Goal: Information Seeking & Learning: Learn about a topic

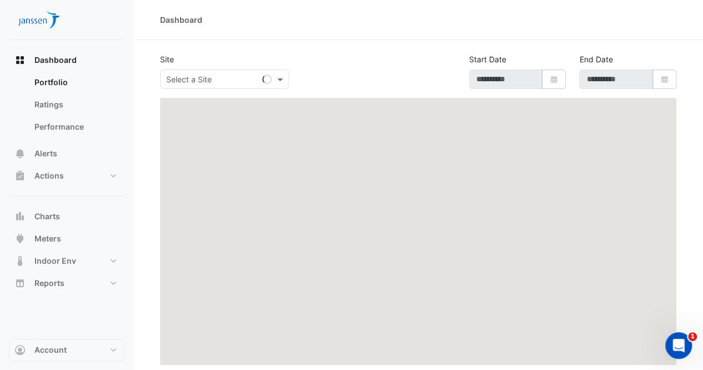
type input "**********"
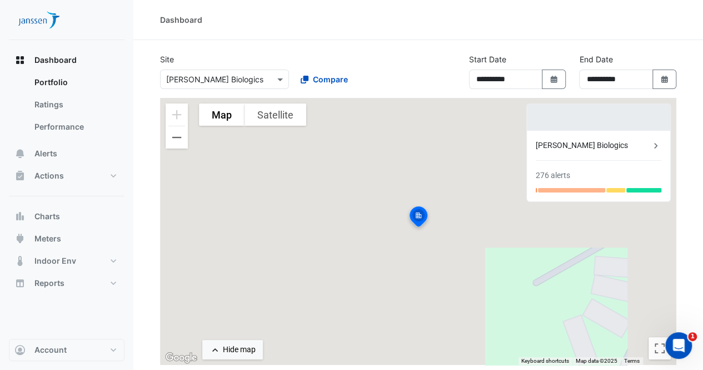
scroll to position [119, 0]
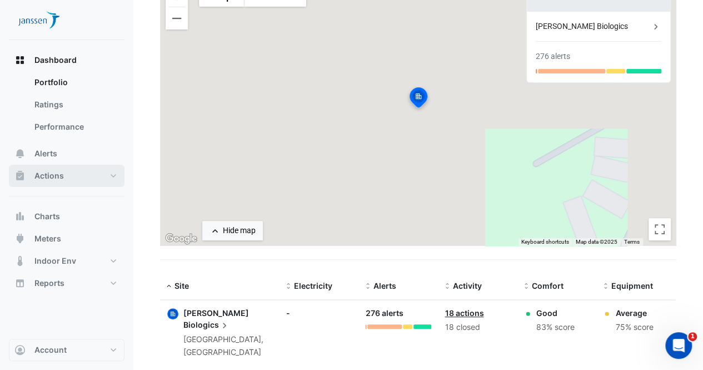
click at [59, 180] on span "Actions" at bounding box center [48, 175] width 29 height 11
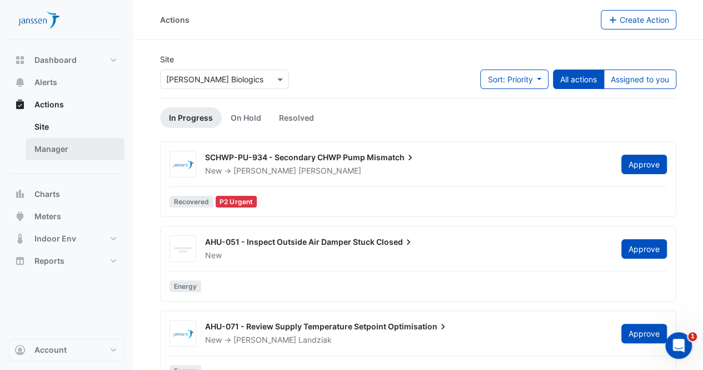
click at [57, 155] on link "Manager" at bounding box center [75, 149] width 99 height 22
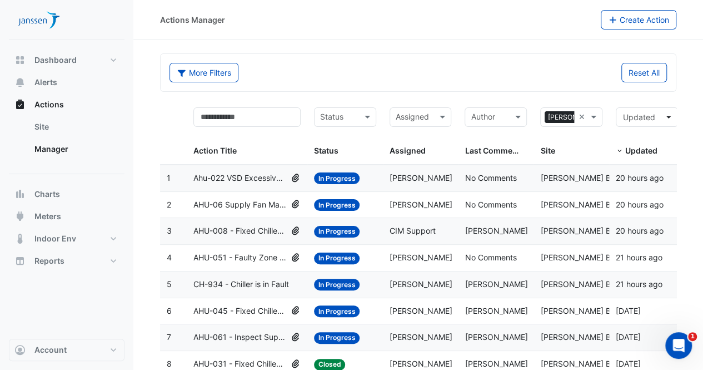
click at [228, 225] on span "AHU-008 - Fixed Chilled Water Valve Position" at bounding box center [239, 231] width 93 height 13
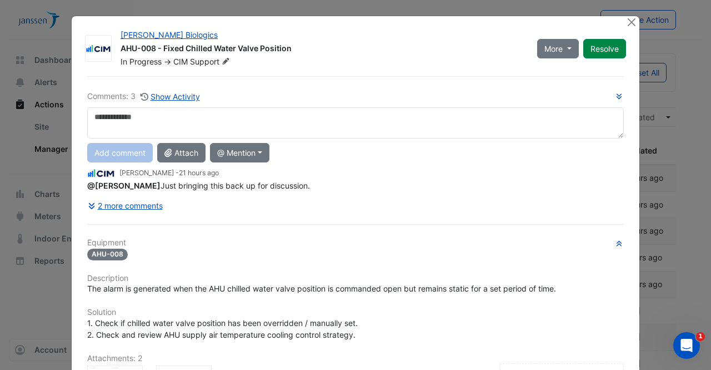
scroll to position [197, 0]
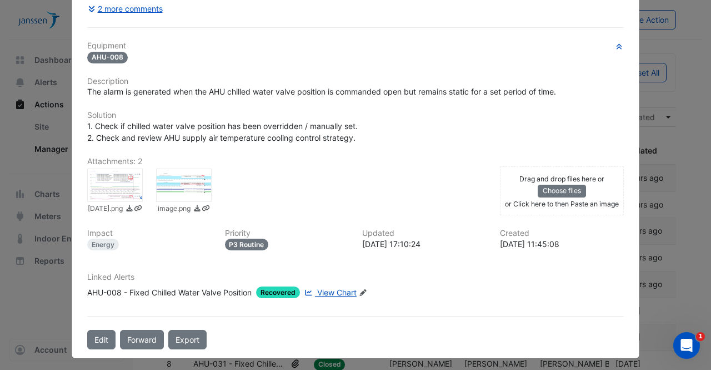
click at [336, 287] on span "View Chart" at bounding box center [336, 291] width 39 height 9
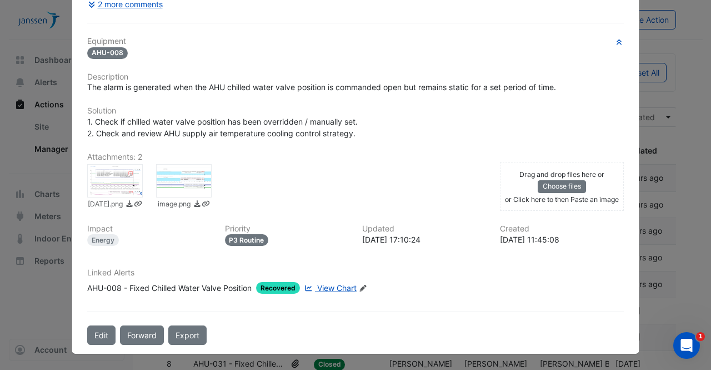
scroll to position [173, 0]
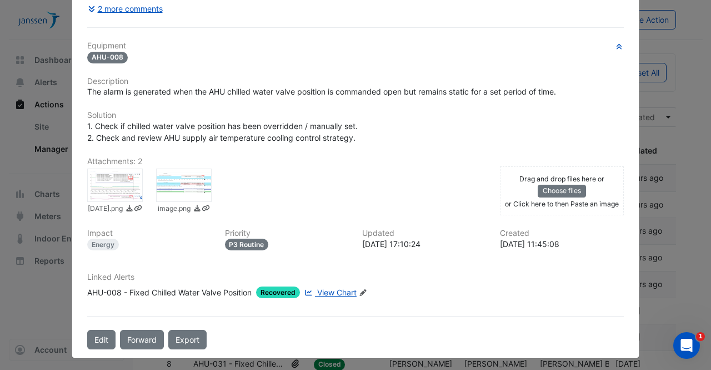
click at [682, 151] on ngb-modal-window "Janssen Biologics AHU-008 - Fixed Chilled Water Valve Position In Progress -> C…" at bounding box center [355, 185] width 711 height 370
click at [684, 107] on ngb-modal-window "Janssen Biologics AHU-008 - Fixed Chilled Water Valve Position In Progress -> C…" at bounding box center [355, 185] width 711 height 370
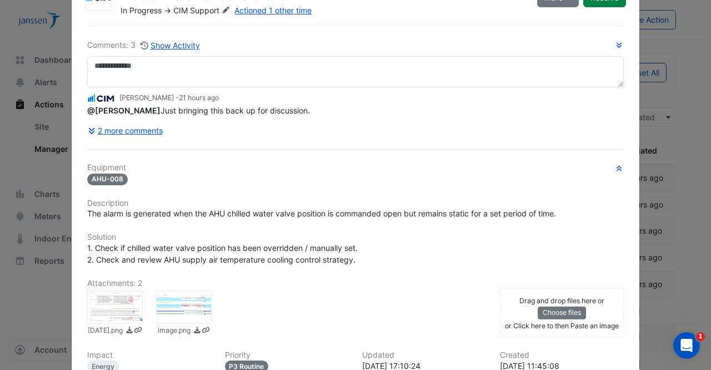
scroll to position [0, 0]
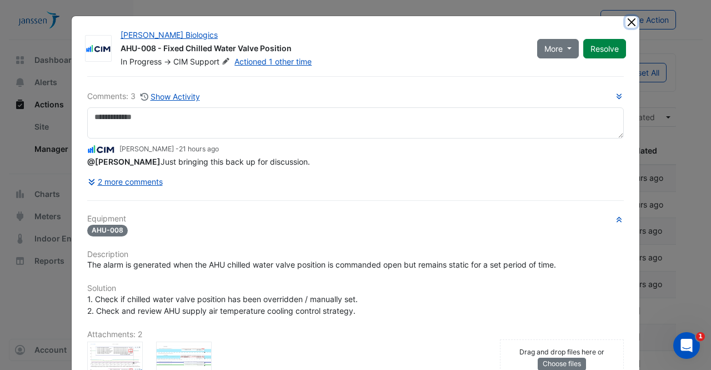
click at [626, 23] on button "Close" at bounding box center [632, 22] width 12 height 12
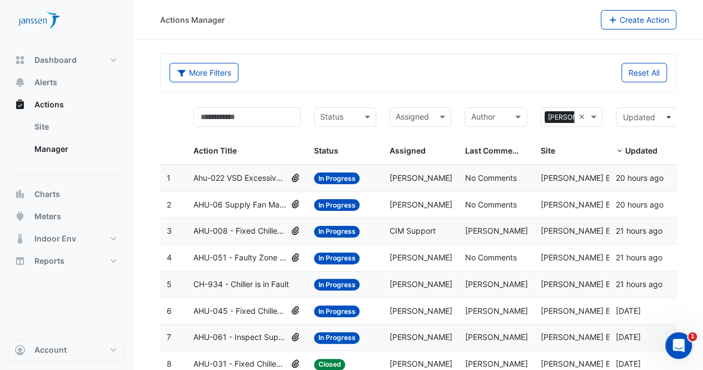
click at [237, 204] on span "AHU-06 Supply Fan Manual Override" at bounding box center [239, 204] width 93 height 13
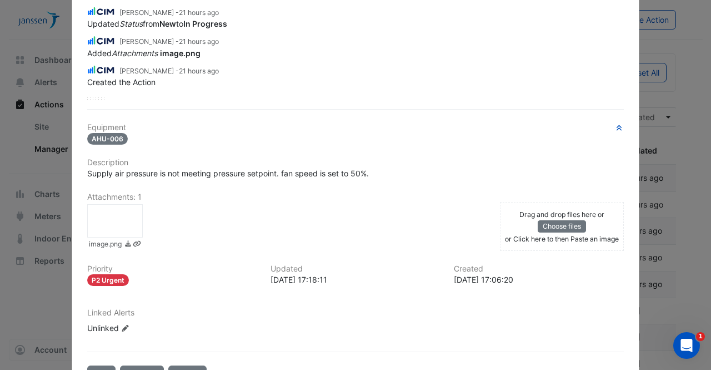
scroll to position [201, 0]
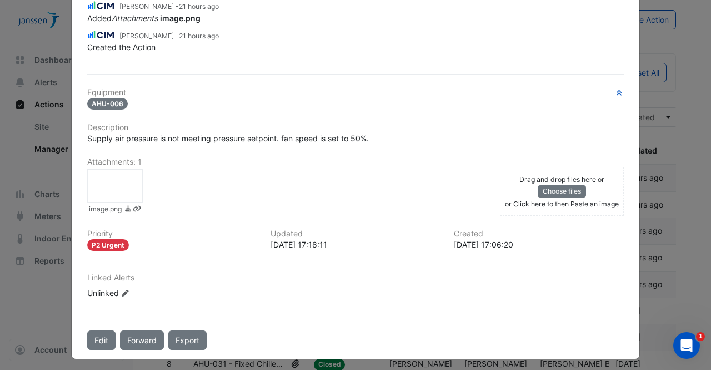
click at [692, 48] on ngb-modal-window "Janssen Biologics AHU-06 Supply Fan Manual Override In Progress -> Simon Jeffer…" at bounding box center [355, 185] width 711 height 370
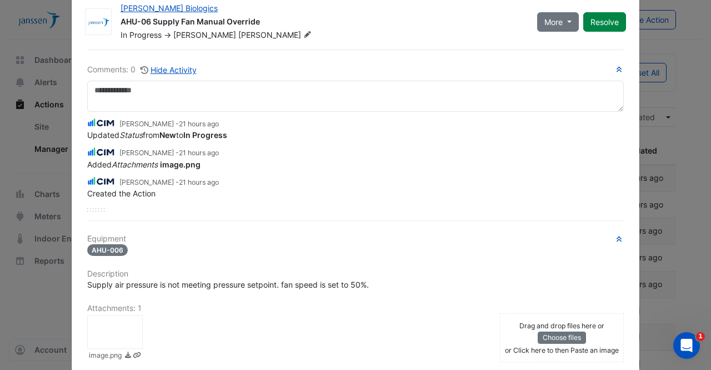
scroll to position [0, 0]
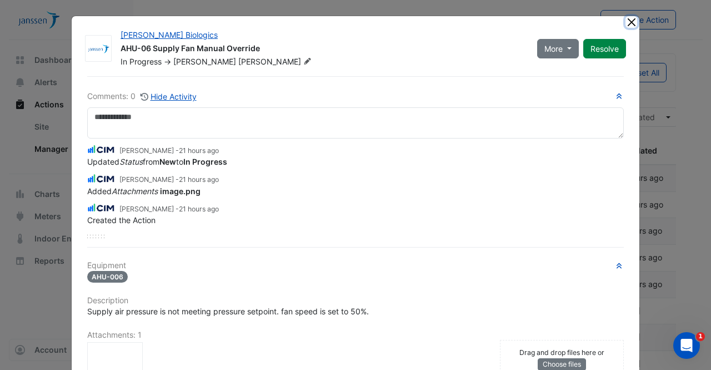
click at [626, 22] on button "Close" at bounding box center [632, 22] width 12 height 12
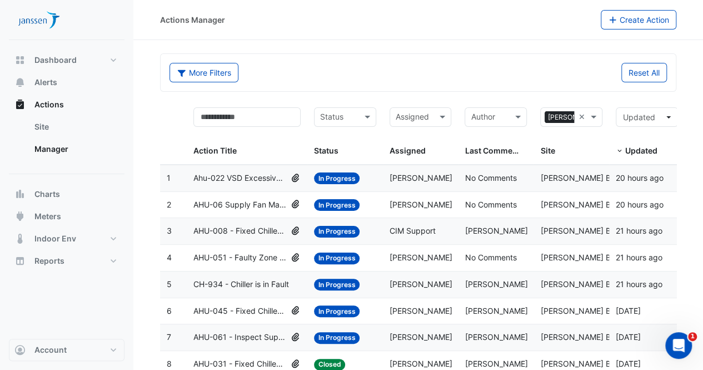
click at [236, 258] on span "AHU-051 - Faulty Zone Temperature Sensor" at bounding box center [239, 257] width 93 height 13
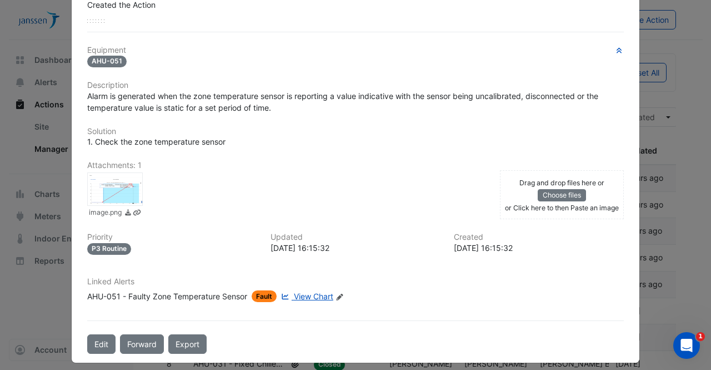
scroll to position [215, 0]
click at [301, 291] on span "View Chart" at bounding box center [313, 295] width 39 height 9
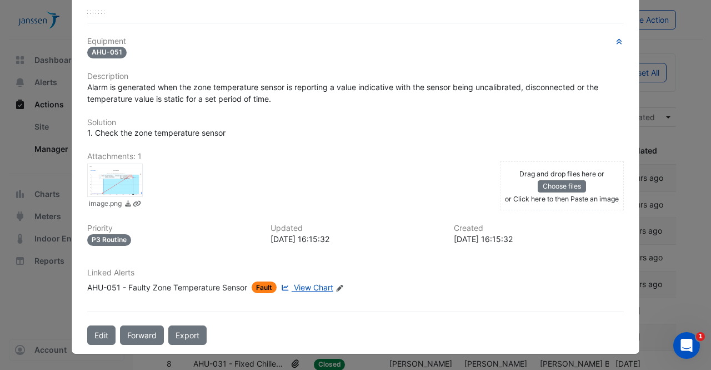
scroll to position [187, 0]
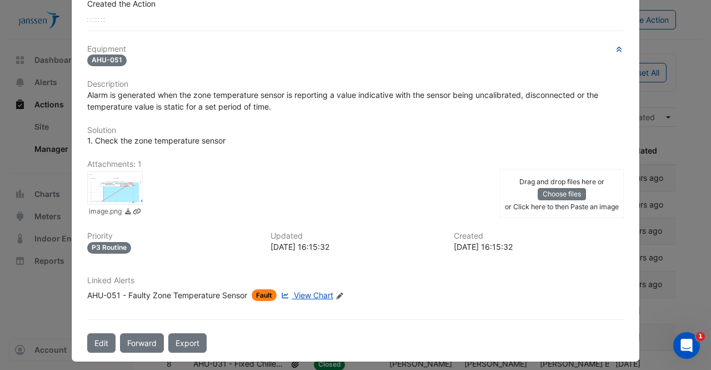
click at [689, 123] on ngb-modal-window "Janssen Biologics AHU-051 - Faulty Zone Temperature Sensor In Progress -> Brian…" at bounding box center [355, 185] width 711 height 370
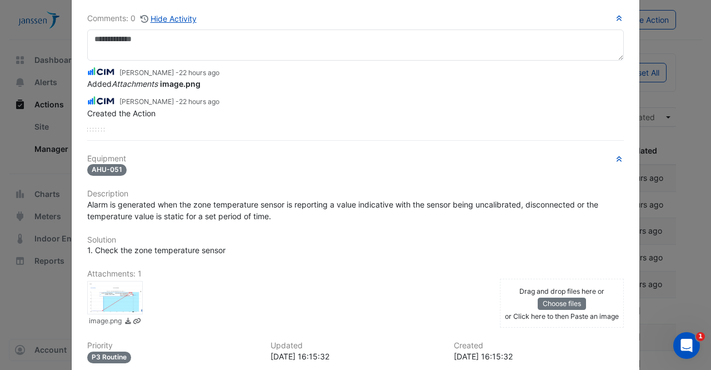
scroll to position [0, 0]
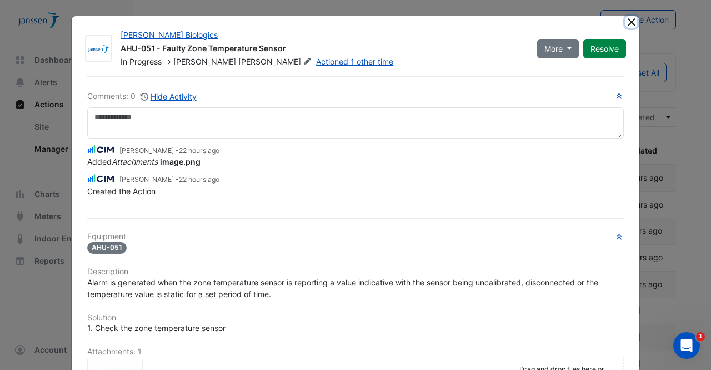
click at [626, 22] on button "Close" at bounding box center [632, 22] width 12 height 12
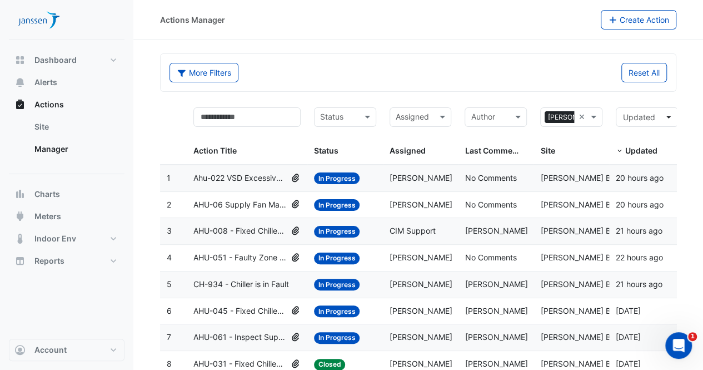
click at [256, 306] on span "AHU-045 - Fixed Chilled Water Valve Position" at bounding box center [239, 311] width 93 height 13
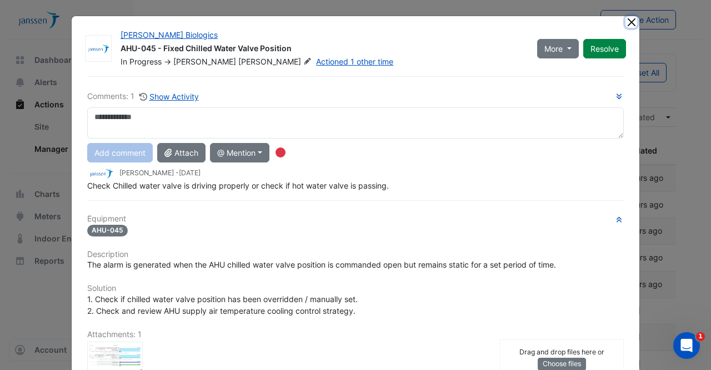
click at [626, 24] on button "Close" at bounding box center [632, 22] width 12 height 12
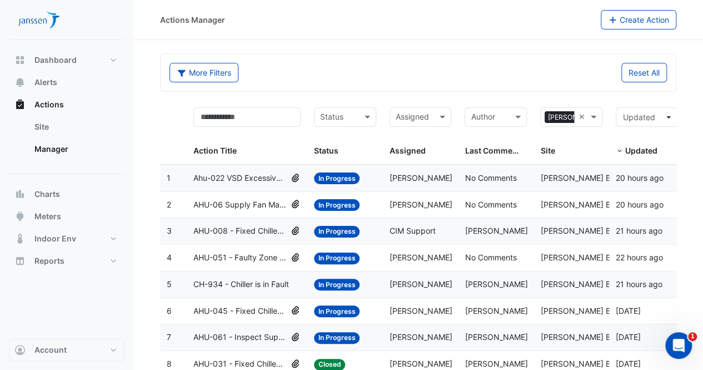
click at [246, 306] on span "AHU-045 - Fixed Chilled Water Valve Position" at bounding box center [239, 311] width 93 height 13
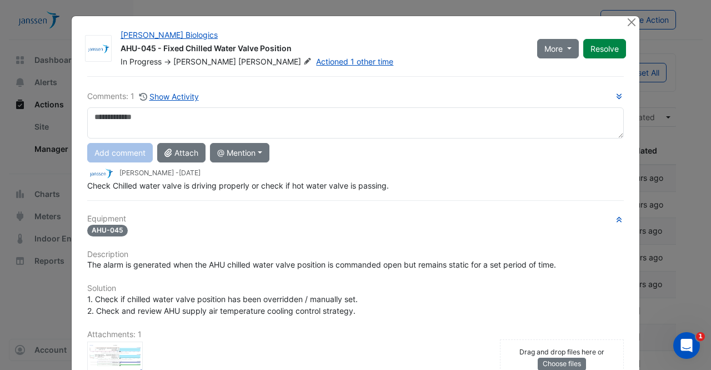
scroll to position [173, 0]
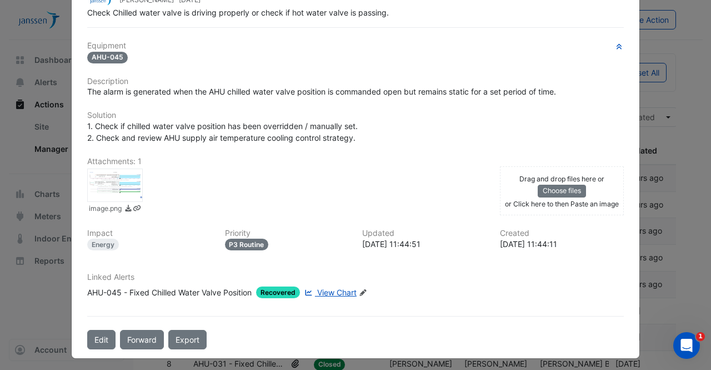
click at [333, 292] on span "View Chart" at bounding box center [336, 291] width 39 height 9
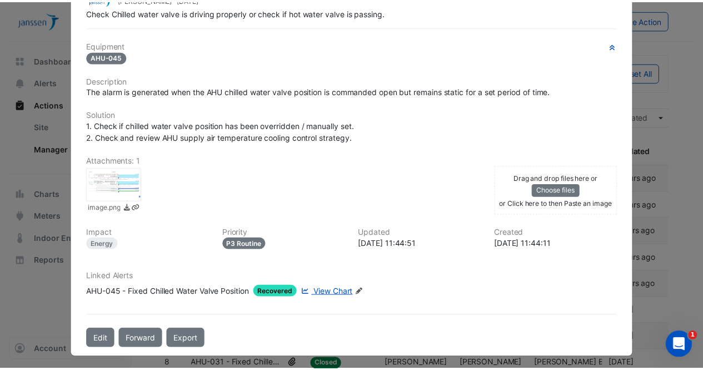
scroll to position [0, 0]
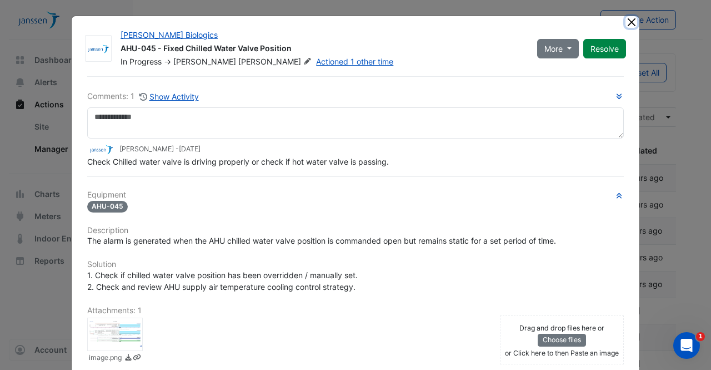
click at [627, 23] on button "Close" at bounding box center [632, 22] width 12 height 12
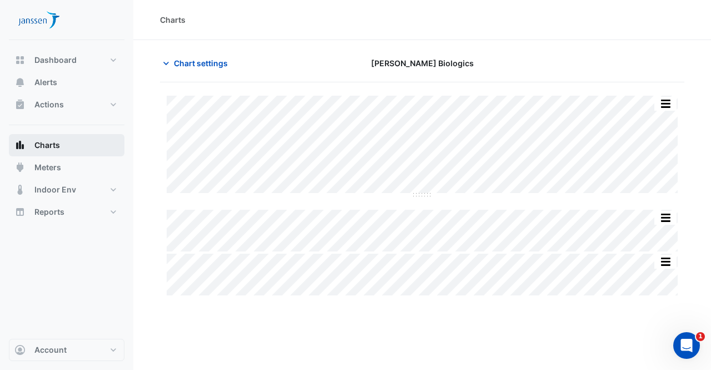
click at [77, 143] on button "Charts" at bounding box center [67, 145] width 116 height 22
click at [52, 149] on span "Charts" at bounding box center [47, 144] width 26 height 11
click at [164, 68] on button "Chart settings" at bounding box center [197, 62] width 75 height 19
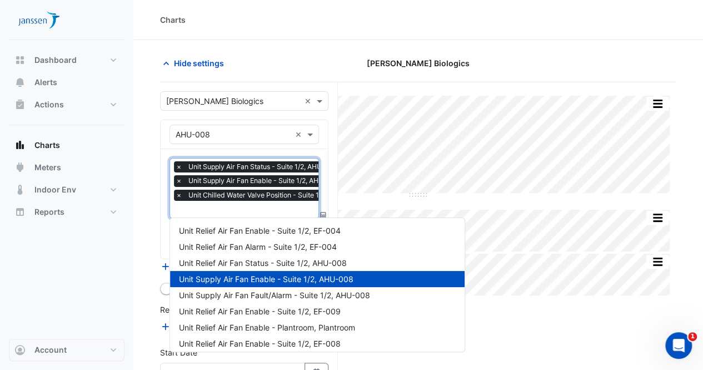
click at [228, 205] on input "text" at bounding box center [271, 211] width 190 height 12
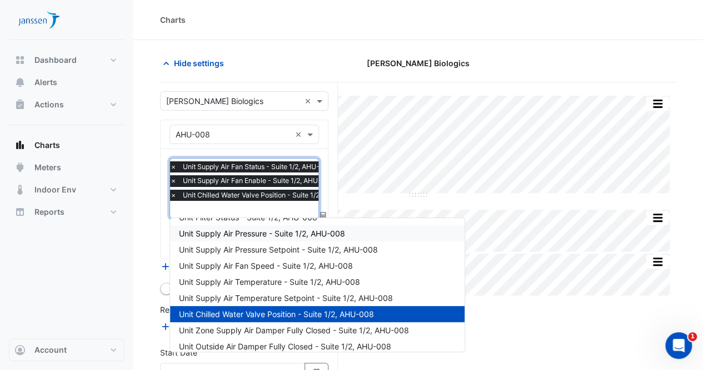
scroll to position [160, 0]
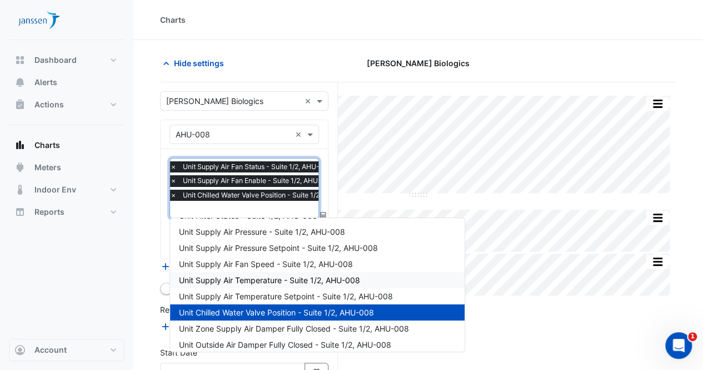
click at [271, 280] on span "Unit Supply Air Temperature - Suite 1/2, AHU-008" at bounding box center [269, 279] width 181 height 9
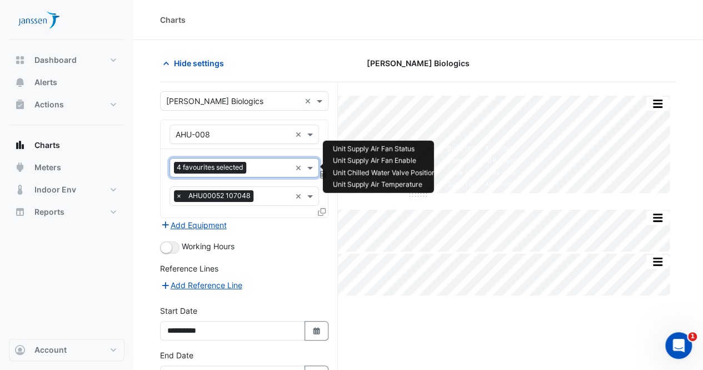
click at [278, 168] on input "text" at bounding box center [271, 169] width 40 height 12
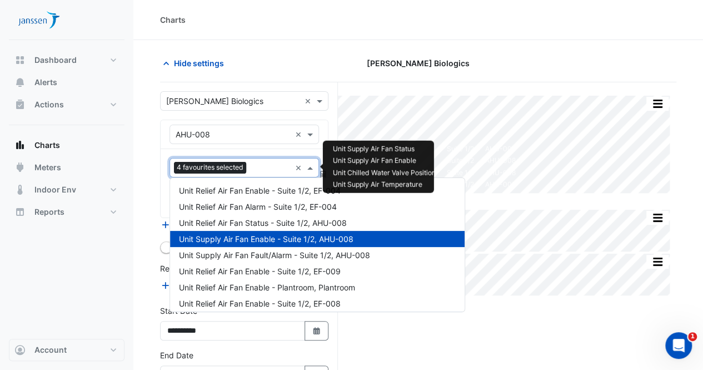
scroll to position [214, 0]
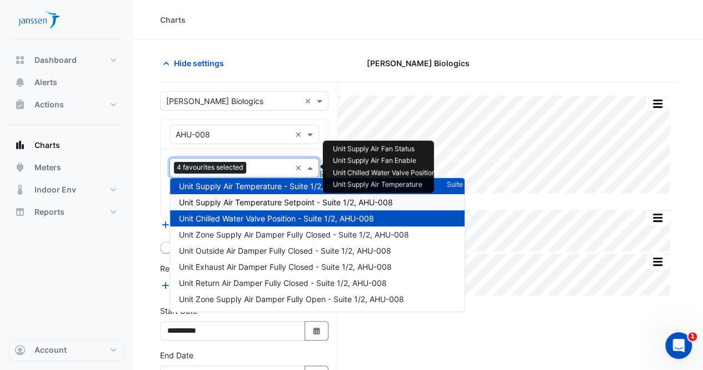
click at [276, 205] on span "Unit Supply Air Temperature Setpoint - Suite 1/2, AHU-008" at bounding box center [286, 201] width 214 height 9
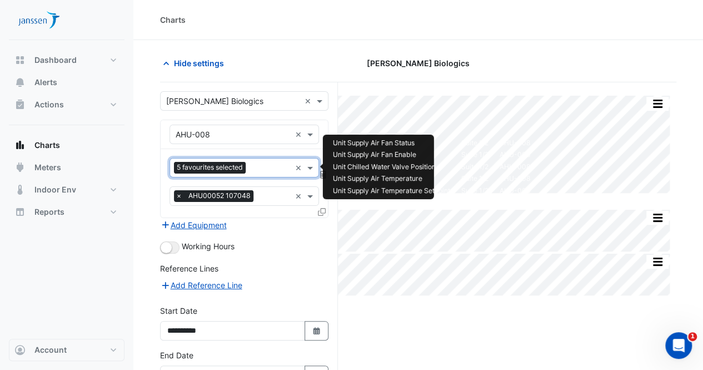
click at [273, 168] on input "text" at bounding box center [270, 169] width 41 height 12
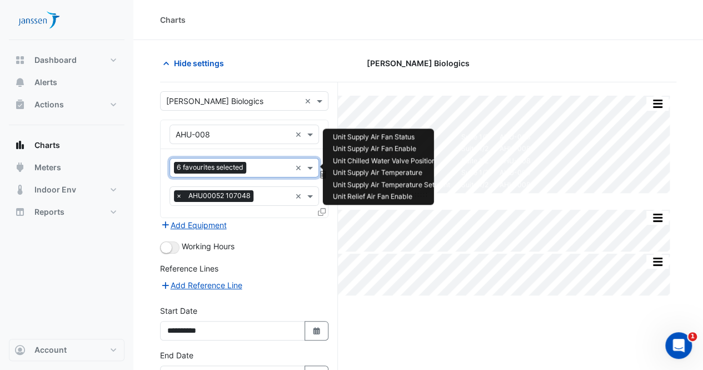
scroll to position [70, 0]
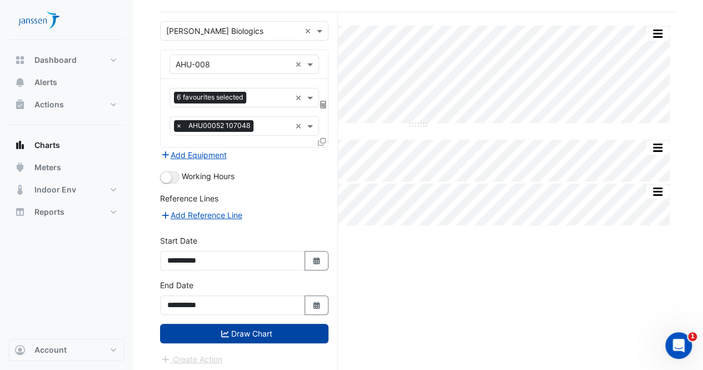
click at [217, 325] on button "Draw Chart" at bounding box center [244, 332] width 168 height 19
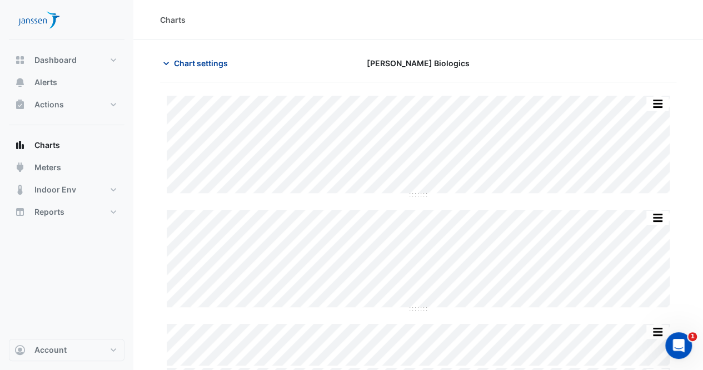
click at [164, 60] on icon "button" at bounding box center [166, 63] width 11 height 11
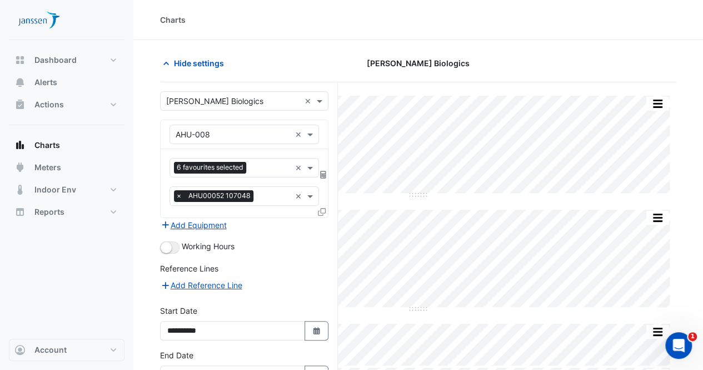
scroll to position [84, 0]
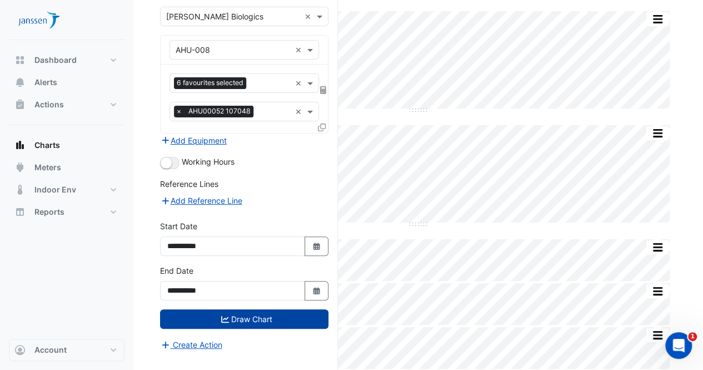
click at [243, 309] on button "Draw Chart" at bounding box center [244, 318] width 168 height 19
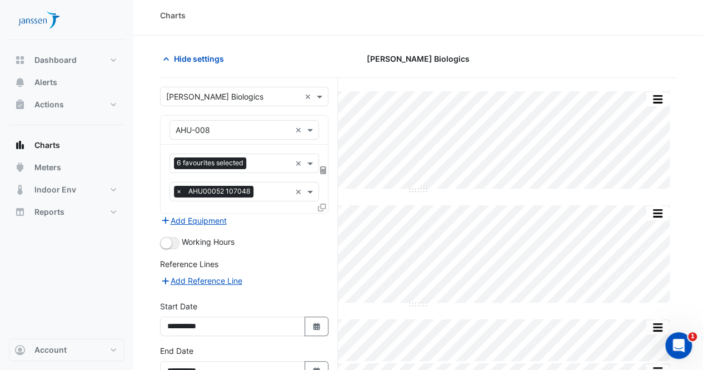
scroll to position [0, 0]
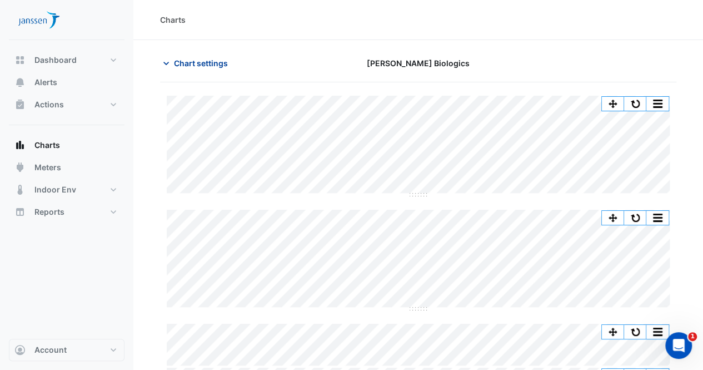
click at [163, 66] on icon "button" at bounding box center [166, 63] width 11 height 11
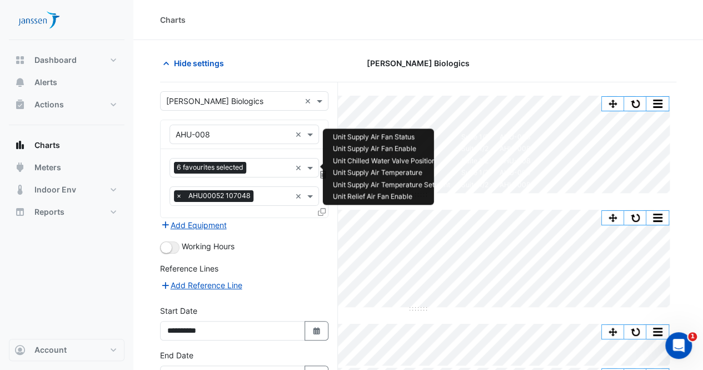
click at [276, 169] on input "text" at bounding box center [271, 169] width 40 height 12
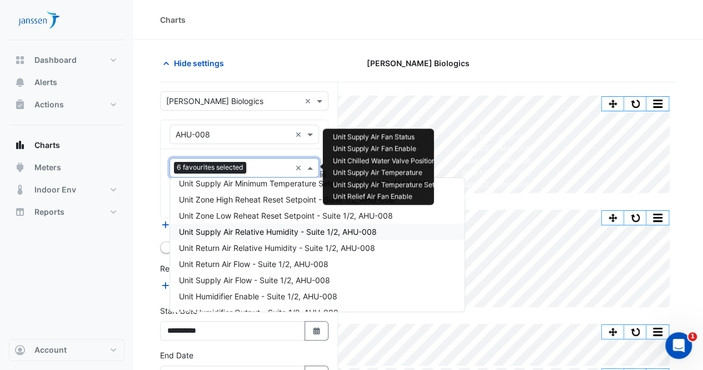
scroll to position [665, 0]
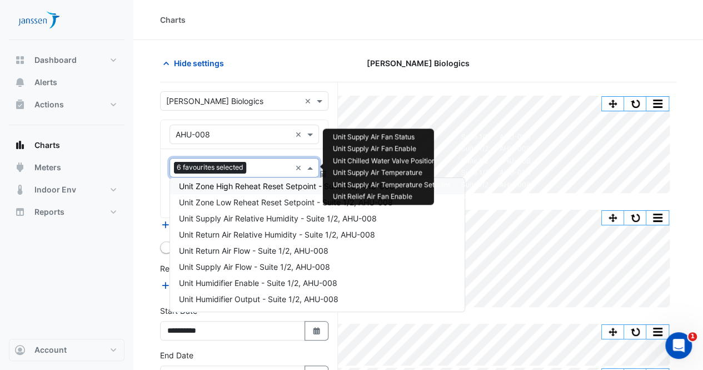
click at [261, 166] on input "text" at bounding box center [271, 169] width 40 height 12
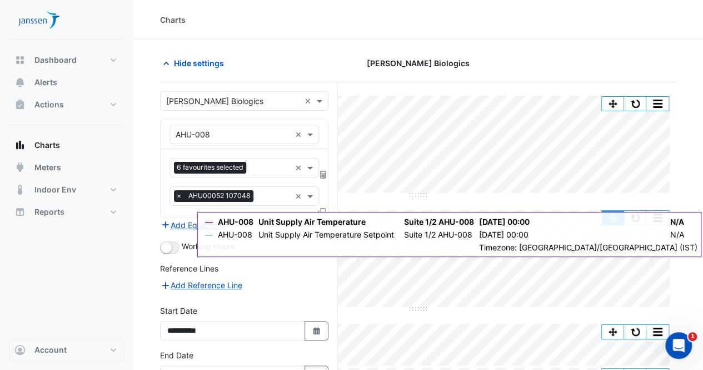
click at [614, 218] on button "button" at bounding box center [613, 218] width 22 height 14
click at [615, 218] on button "button" at bounding box center [613, 218] width 22 height 14
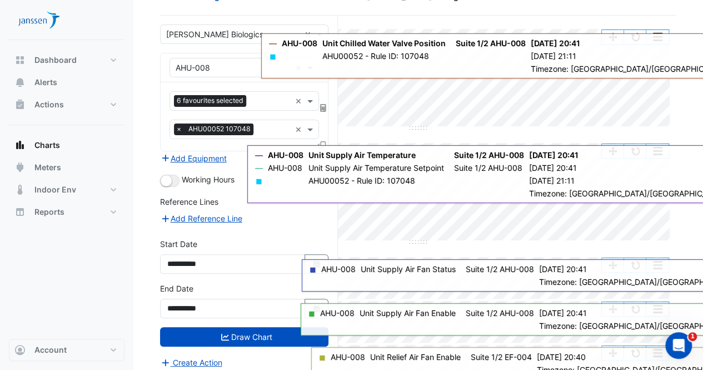
scroll to position [84, 0]
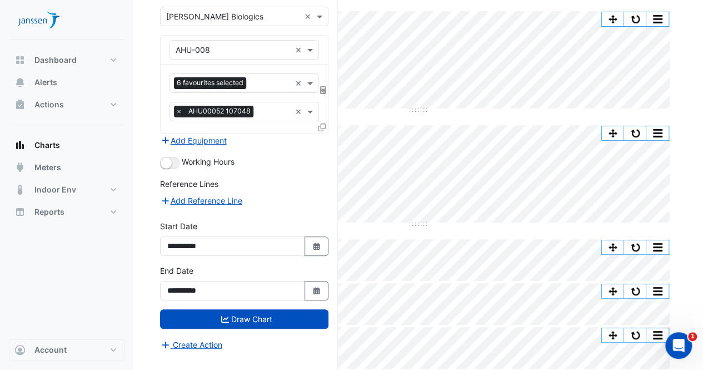
click at [690, 147] on section "Hide settings [PERSON_NAME] Biologics Split All Split None Print Save as JPEG S…" at bounding box center [418, 163] width 570 height 415
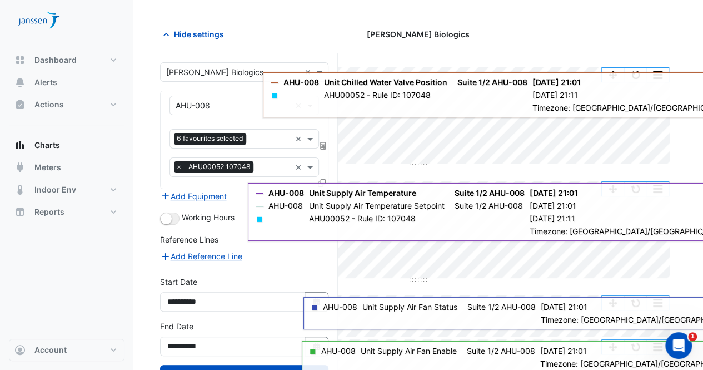
scroll to position [0, 0]
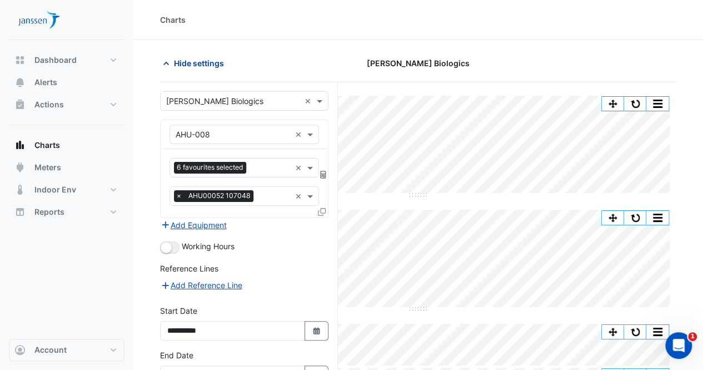
click at [168, 63] on icon "button" at bounding box center [166, 63] width 6 height 3
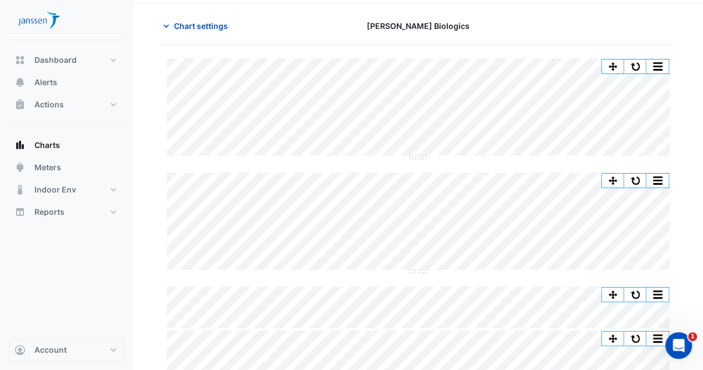
scroll to position [38, 0]
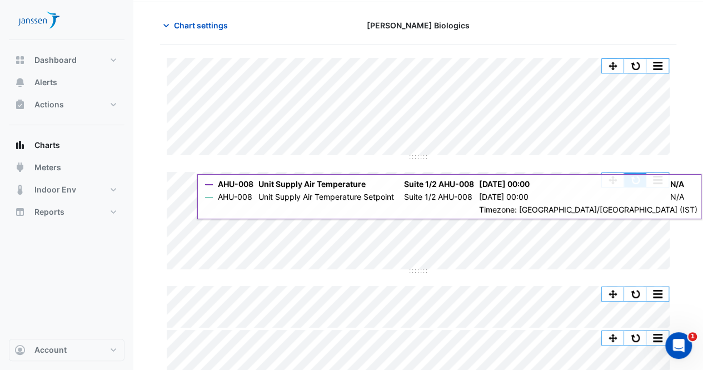
click at [634, 181] on button "button" at bounding box center [635, 180] width 22 height 14
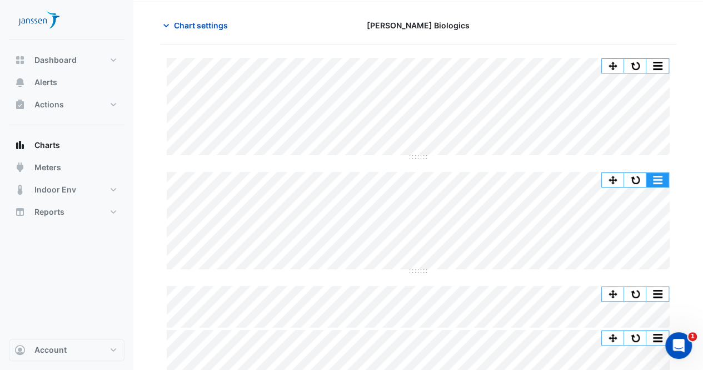
click at [651, 179] on button "button" at bounding box center [657, 180] width 22 height 14
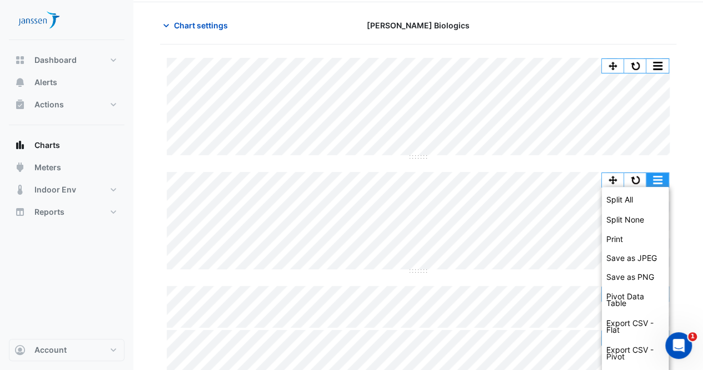
scroll to position [89, 0]
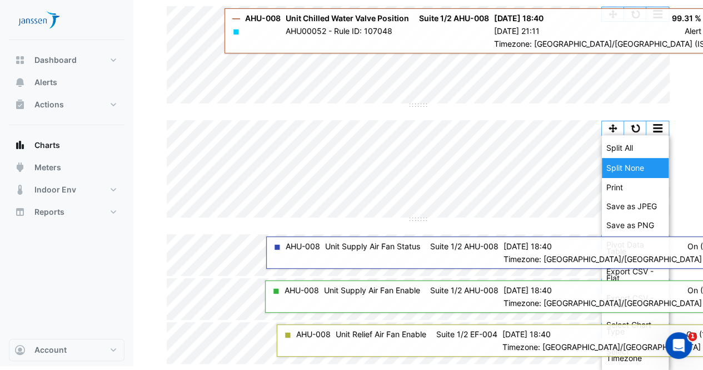
click at [639, 168] on div "Split None" at bounding box center [635, 168] width 67 height 20
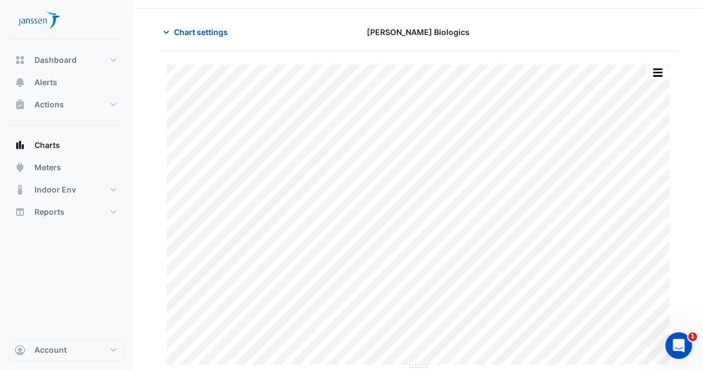
scroll to position [30, 0]
click at [632, 69] on button "button" at bounding box center [635, 74] width 22 height 14
click at [168, 40] on button "Chart settings" at bounding box center [197, 32] width 75 height 19
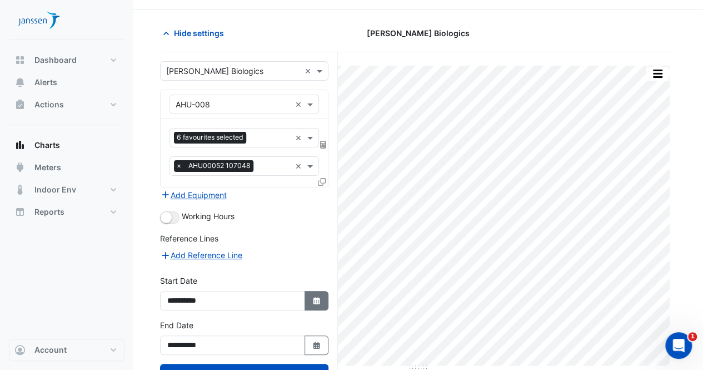
click at [311, 302] on button "Select Date" at bounding box center [317, 300] width 24 height 19
select select "*"
select select "****"
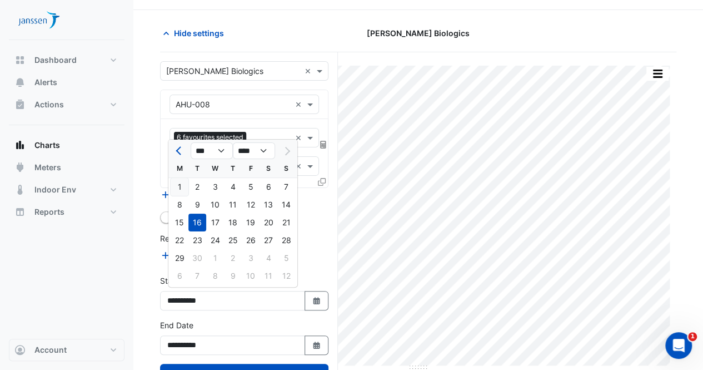
click at [182, 185] on div "1" at bounding box center [180, 187] width 18 height 18
type input "**********"
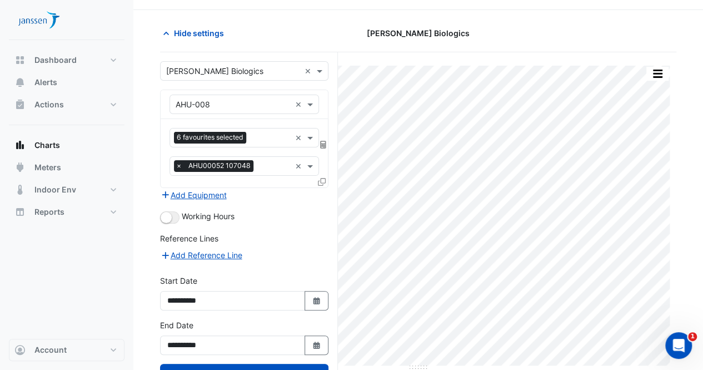
scroll to position [70, 0]
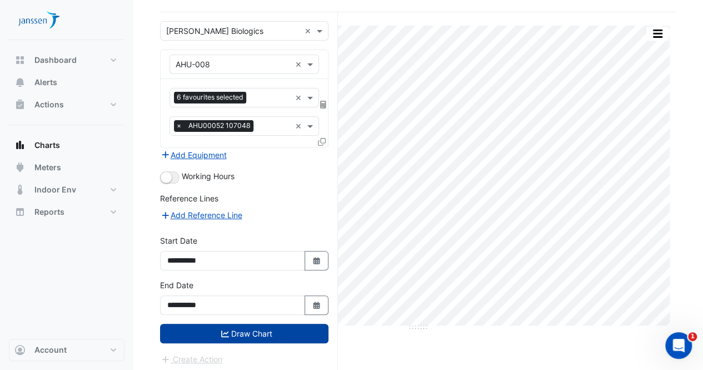
click at [245, 329] on button "Draw Chart" at bounding box center [244, 332] width 168 height 19
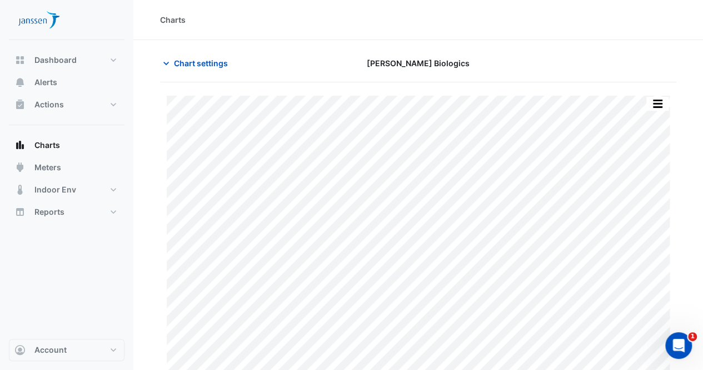
scroll to position [30, 0]
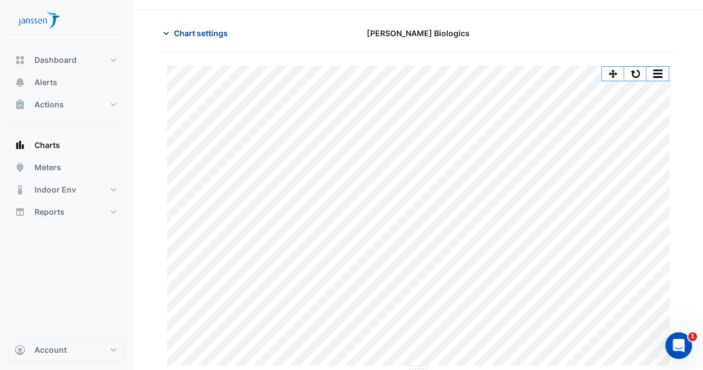
click at [166, 32] on icon "button" at bounding box center [166, 33] width 11 height 11
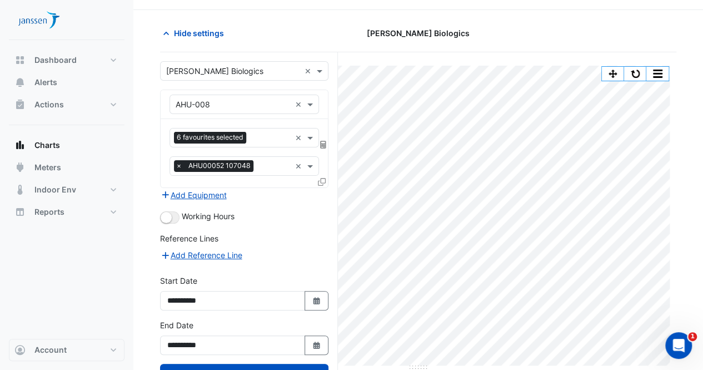
click at [322, 181] on icon at bounding box center [322, 182] width 8 height 8
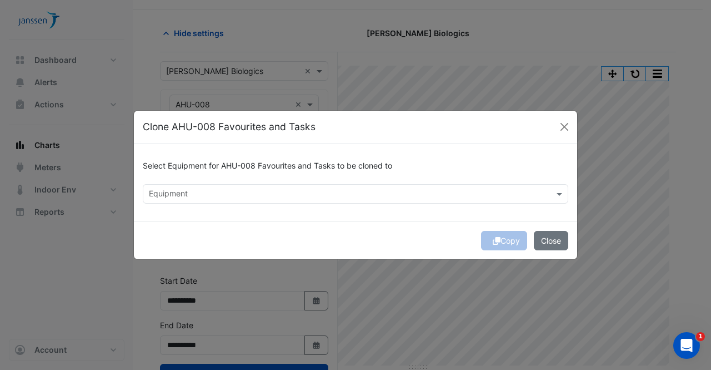
click at [331, 195] on input "text" at bounding box center [349, 195] width 401 height 12
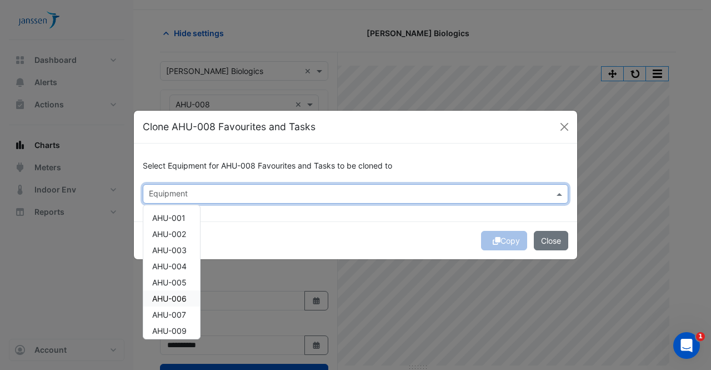
click at [171, 292] on div "AHU-006" at bounding box center [171, 298] width 57 height 16
click at [503, 243] on div "Copy Close" at bounding box center [355, 240] width 443 height 38
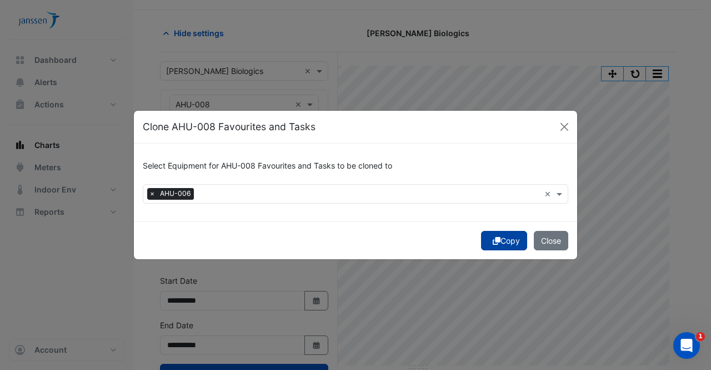
click at [503, 242] on button "Copy" at bounding box center [504, 240] width 46 height 19
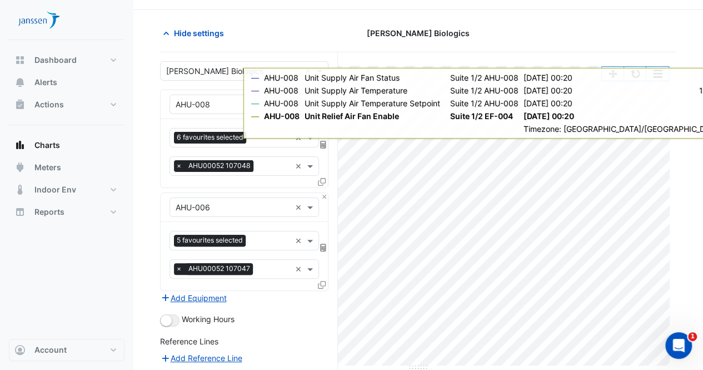
scroll to position [0, 0]
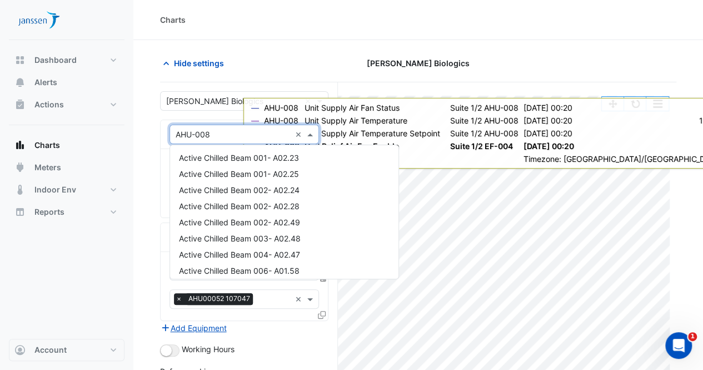
click at [222, 136] on input "text" at bounding box center [233, 135] width 115 height 12
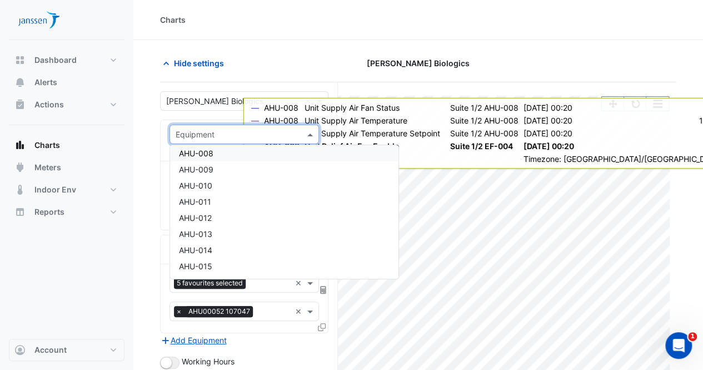
click at [346, 63] on div "[PERSON_NAME] Biologics" at bounding box center [418, 62] width 177 height 19
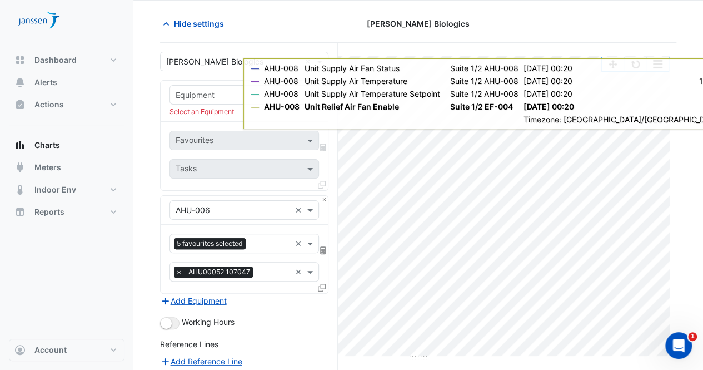
scroll to position [43, 0]
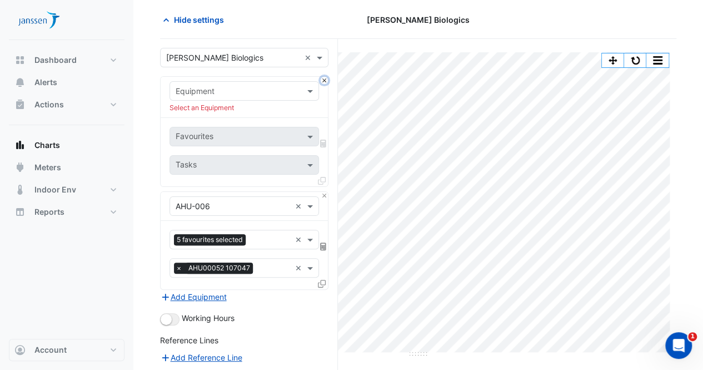
click at [323, 79] on button "Close" at bounding box center [324, 80] width 7 height 7
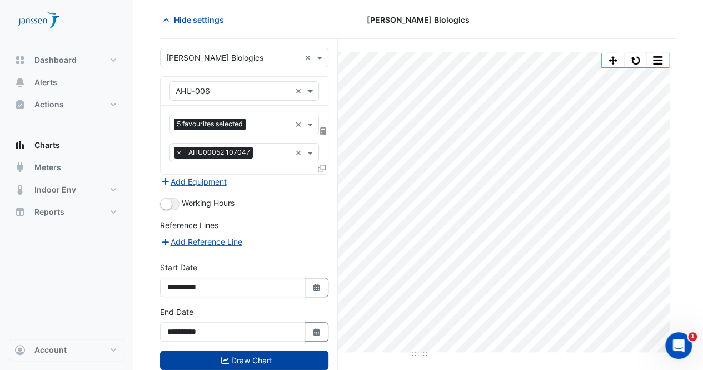
click at [240, 356] on button "Draw Chart" at bounding box center [244, 359] width 168 height 19
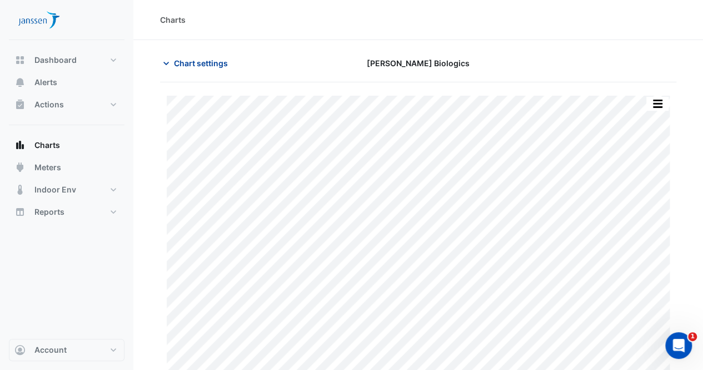
click at [162, 63] on icon "button" at bounding box center [166, 63] width 11 height 11
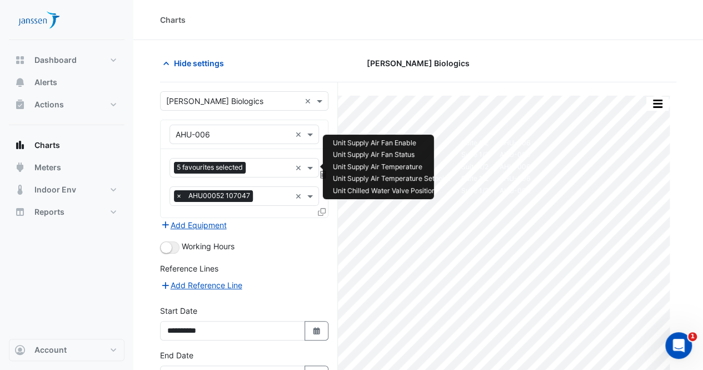
click at [268, 172] on input "text" at bounding box center [270, 169] width 41 height 12
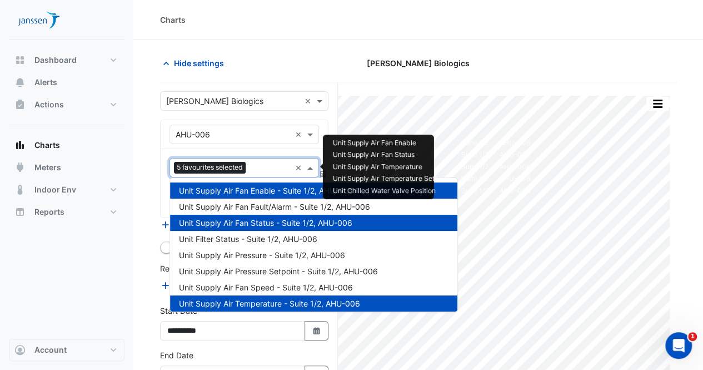
click at [239, 194] on span "Unit Supply Air Fan Enable - Suite 1/2, AHU-006" at bounding box center [266, 190] width 174 height 9
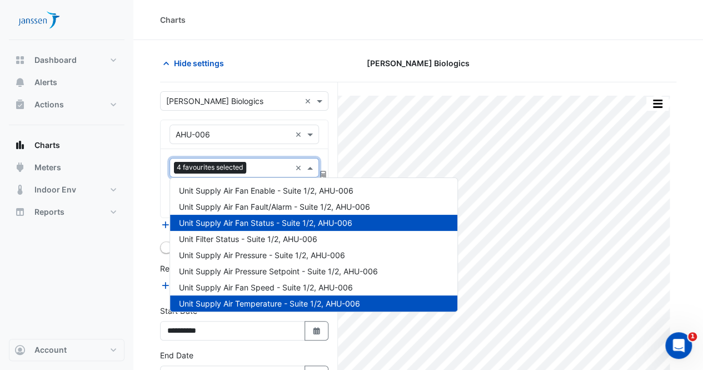
click at [242, 222] on span "Unit Supply Air Fan Status - Suite 1/2, AHU-006" at bounding box center [265, 222] width 173 height 9
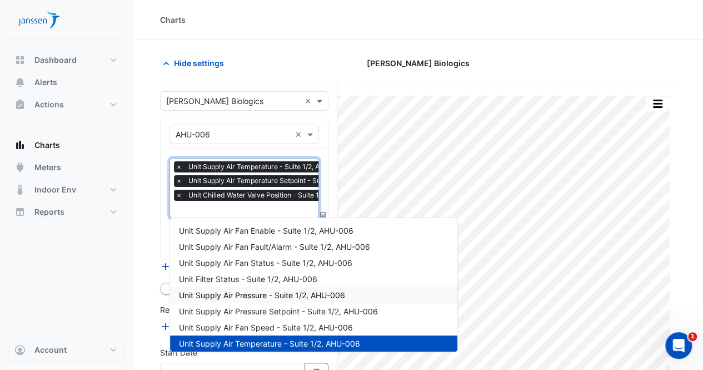
click at [266, 295] on span "Unit Supply Air Pressure - Suite 1/2, AHU-006" at bounding box center [262, 294] width 166 height 9
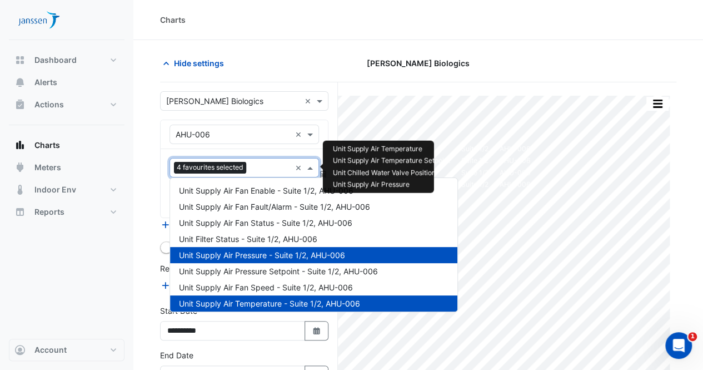
click at [257, 171] on input "text" at bounding box center [271, 169] width 40 height 12
click at [255, 268] on span "Unit Supply Air Pressure Setpoint - Suite 1/2, AHU-006" at bounding box center [278, 270] width 199 height 9
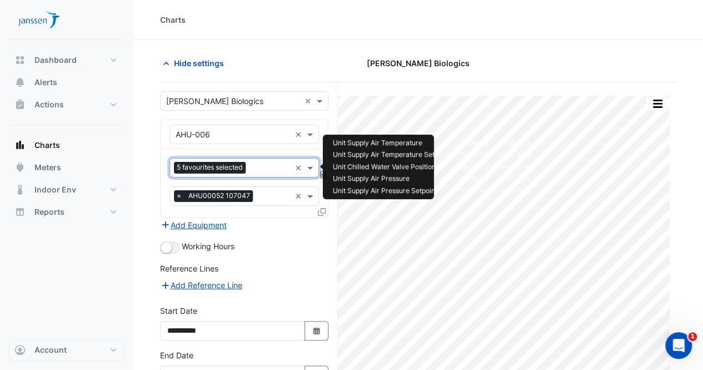
click at [263, 164] on input "text" at bounding box center [270, 169] width 41 height 12
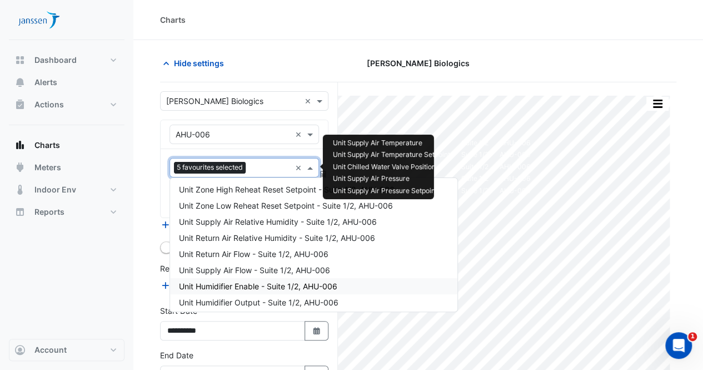
scroll to position [440, 0]
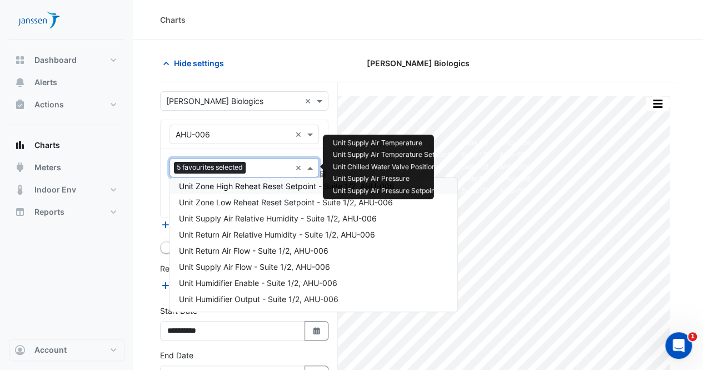
click at [329, 40] on section "Hide settings [PERSON_NAME] Biologics Split by Unit Split All Print Save as JPE…" at bounding box center [418, 242] width 570 height 404
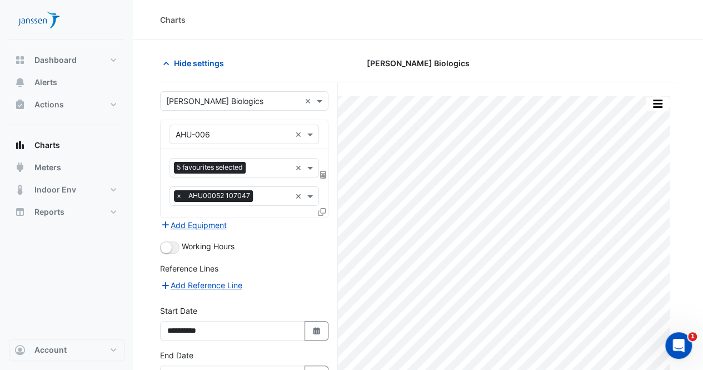
scroll to position [70, 0]
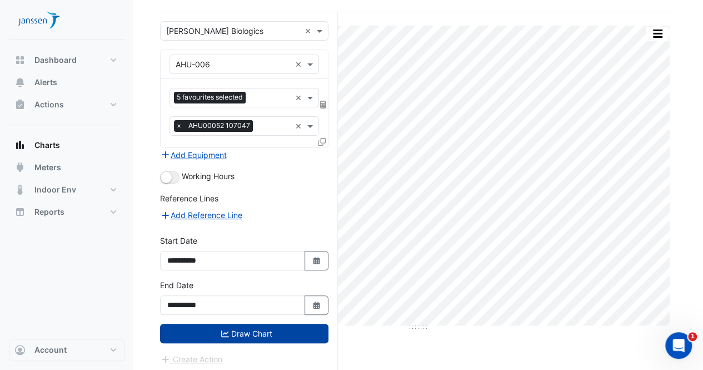
click at [253, 330] on button "Draw Chart" at bounding box center [244, 332] width 168 height 19
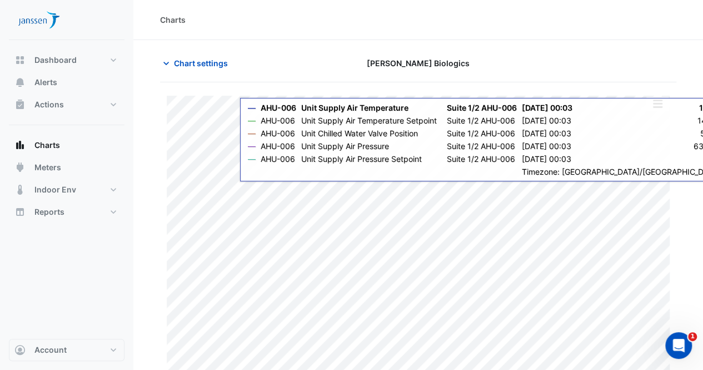
scroll to position [30, 0]
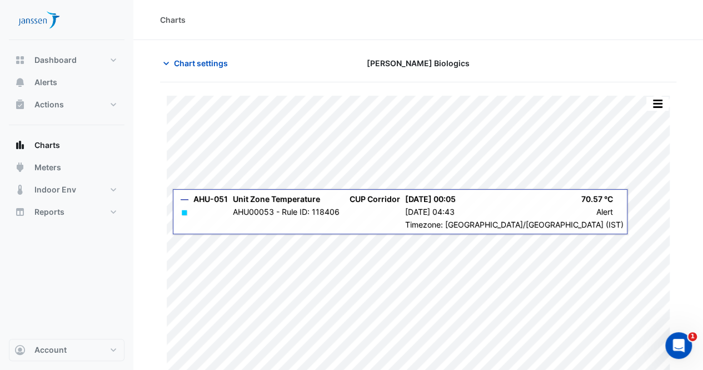
scroll to position [30, 0]
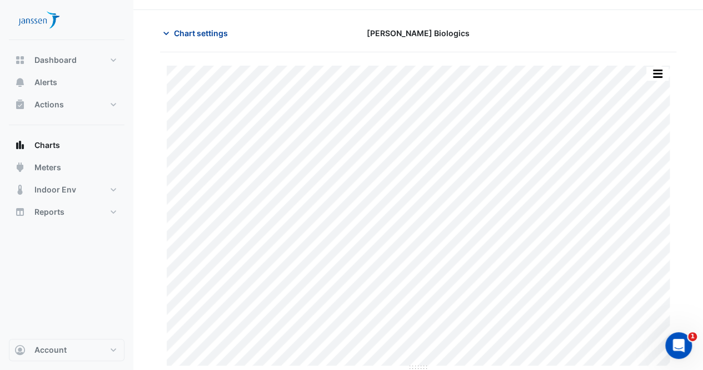
click at [168, 36] on icon "button" at bounding box center [166, 33] width 11 height 11
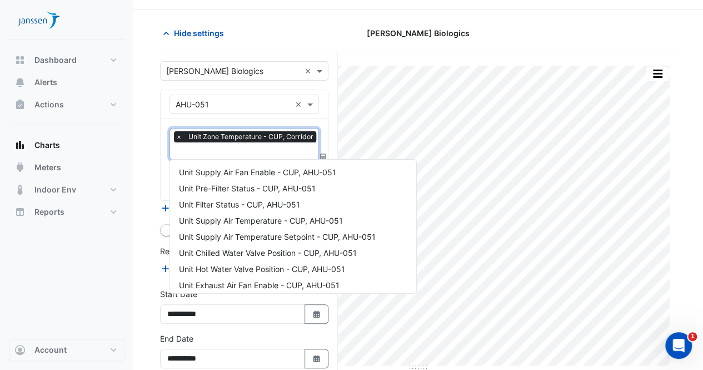
click at [215, 151] on input "text" at bounding box center [247, 152] width 143 height 12
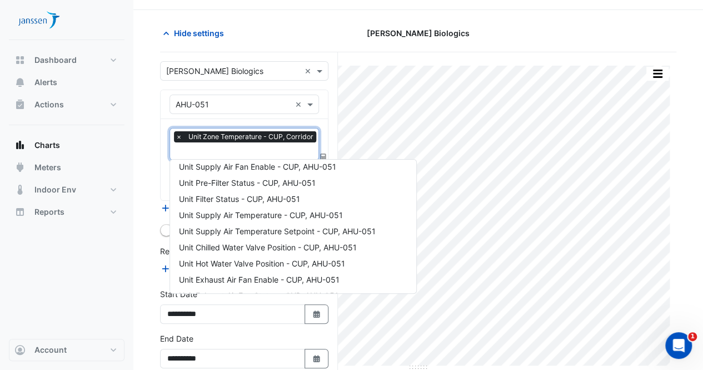
scroll to position [0, 0]
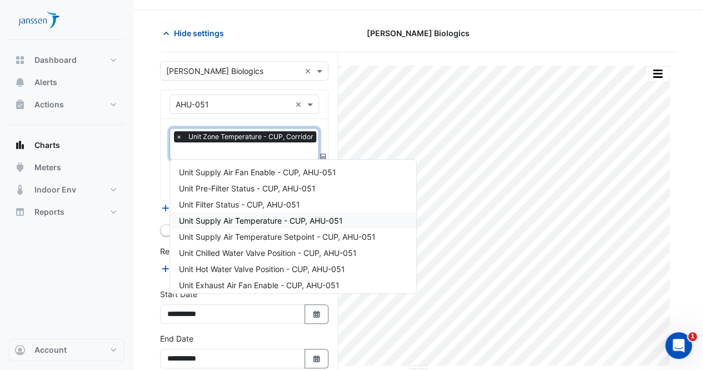
click at [254, 223] on span "Unit Supply Air Temperature - CUP, AHU-051" at bounding box center [261, 220] width 164 height 9
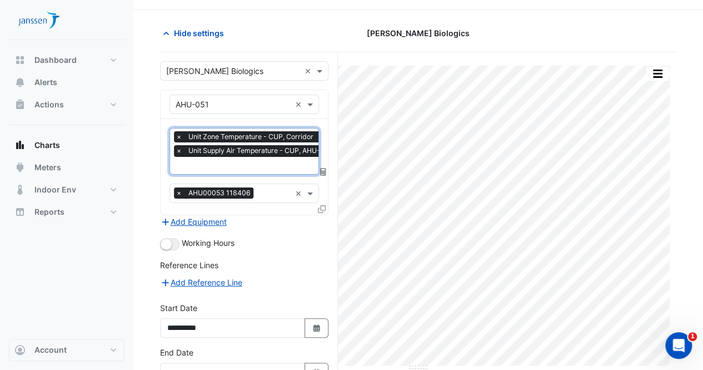
click at [245, 162] on input "text" at bounding box center [257, 167] width 162 height 12
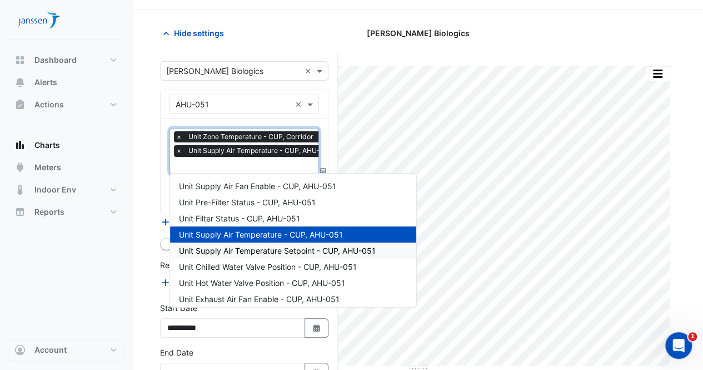
click at [265, 248] on span "Unit Supply Air Temperature Setpoint - CUP, AHU-051" at bounding box center [277, 250] width 197 height 9
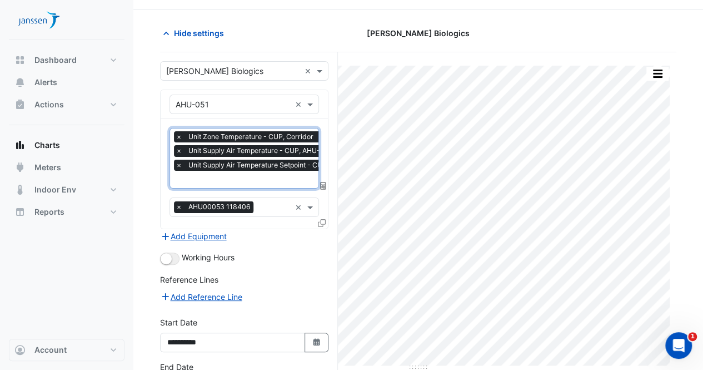
scroll to position [109, 0]
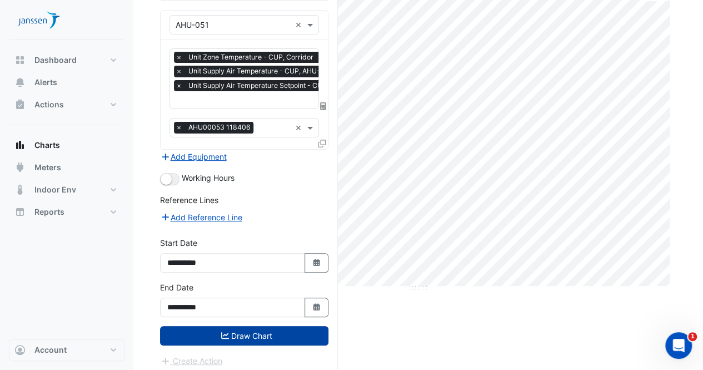
click at [238, 332] on button "Draw Chart" at bounding box center [244, 335] width 168 height 19
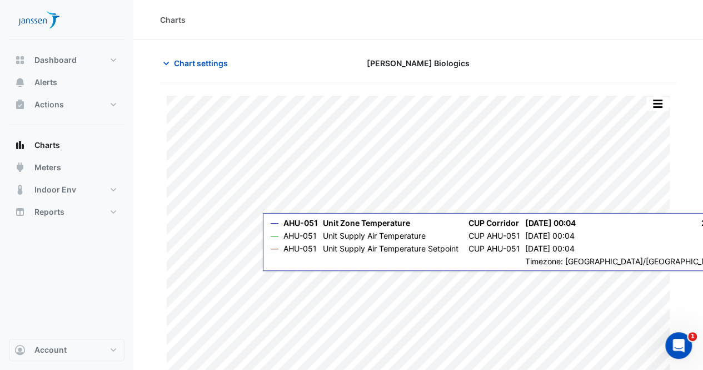
scroll to position [30, 0]
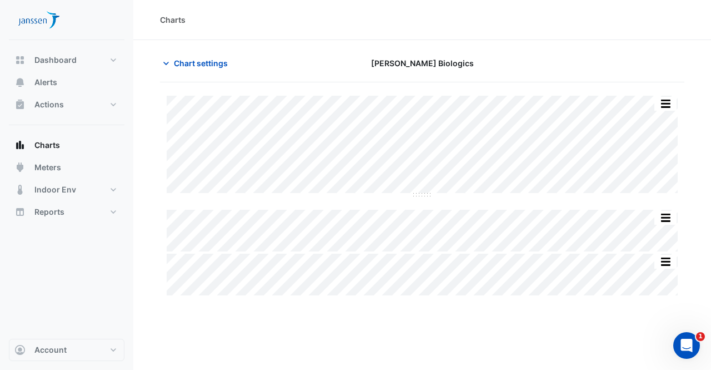
type input "**********"
click at [169, 64] on icon "button" at bounding box center [166, 63] width 11 height 11
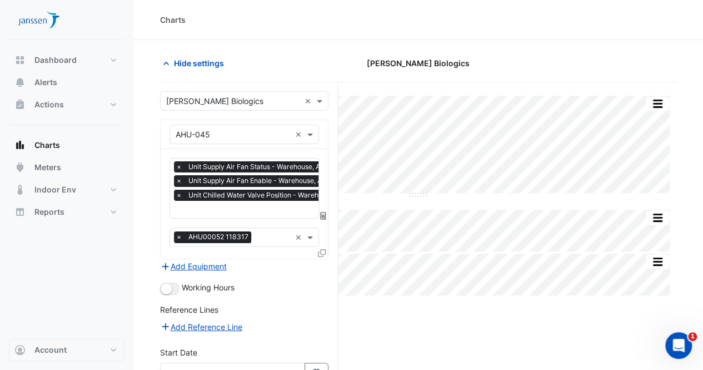
click at [250, 205] on input "text" at bounding box center [274, 211] width 197 height 12
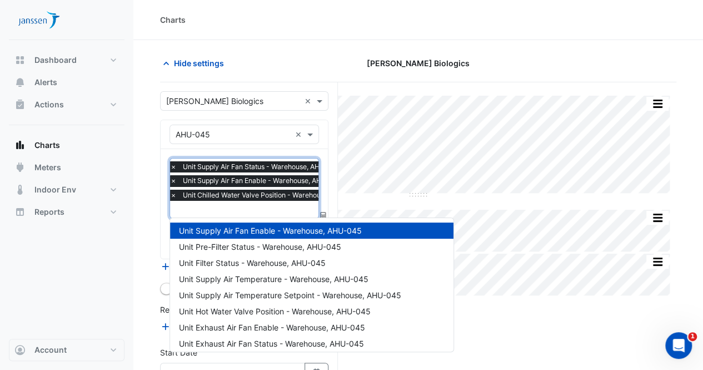
scroll to position [166, 0]
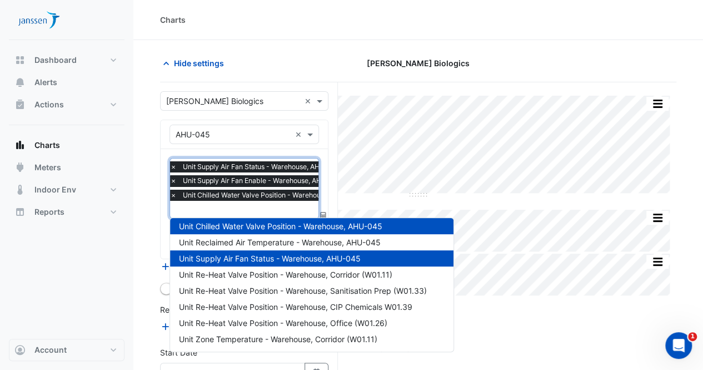
click at [174, 167] on span "×" at bounding box center [173, 166] width 10 height 11
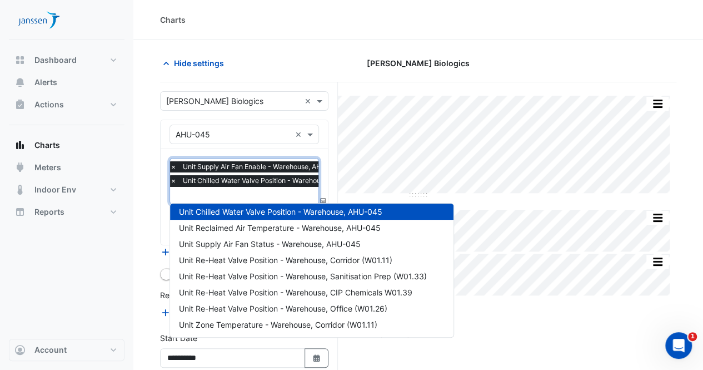
click at [174, 167] on span "×" at bounding box center [173, 166] width 10 height 11
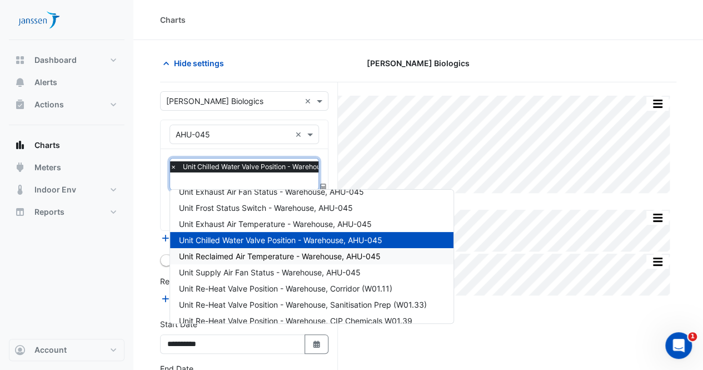
scroll to position [0, 0]
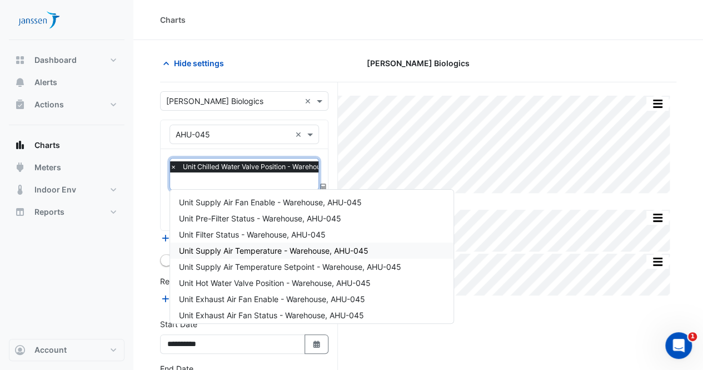
click at [248, 252] on span "Unit Supply Air Temperature - Warehouse, AHU-045" at bounding box center [274, 250] width 190 height 9
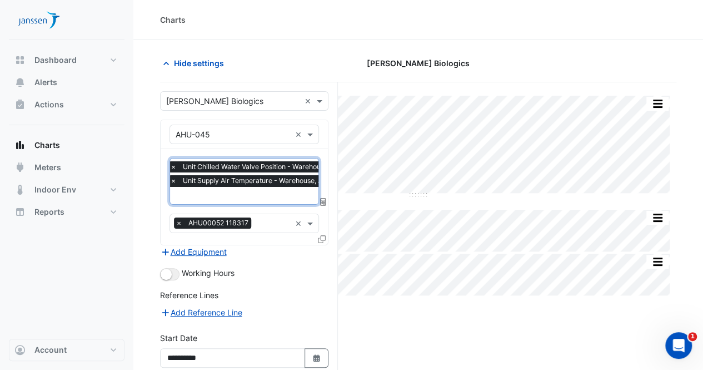
click at [245, 196] on input "text" at bounding box center [268, 197] width 197 height 12
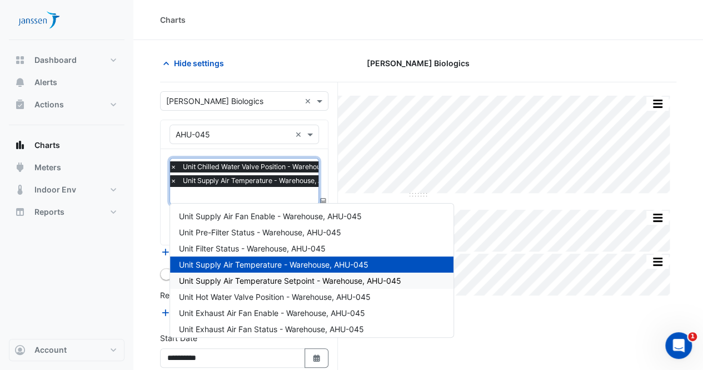
click at [270, 280] on span "Unit Supply Air Temperature Setpoint - Warehouse, AHU-045" at bounding box center [290, 280] width 222 height 9
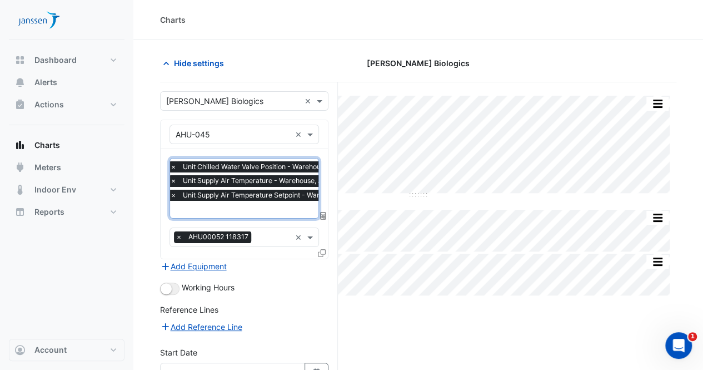
click at [252, 211] on input "text" at bounding box center [276, 211] width 212 height 12
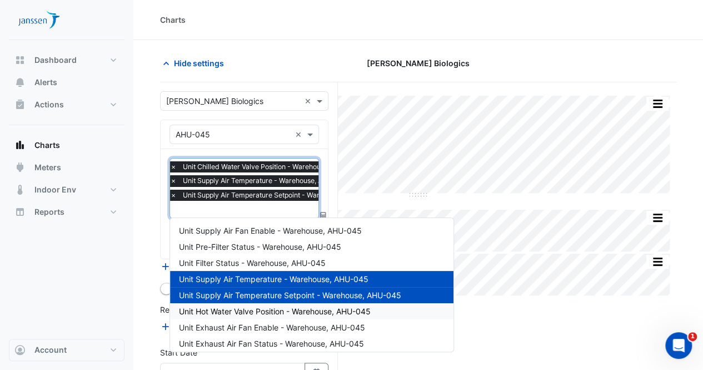
click at [259, 312] on span "Unit Hot Water Valve Position - Warehouse, AHU-045" at bounding box center [275, 310] width 192 height 9
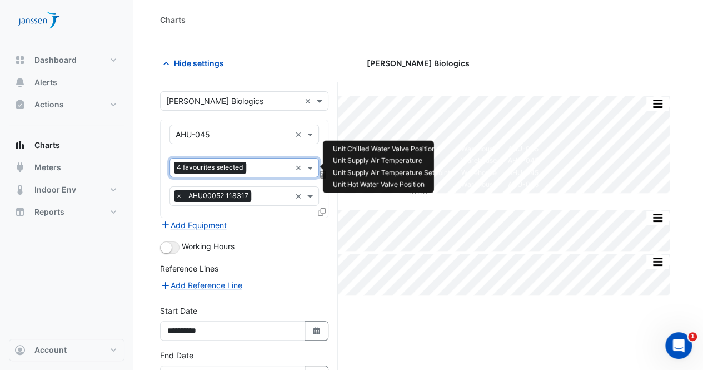
click at [262, 167] on input "text" at bounding box center [271, 169] width 40 height 12
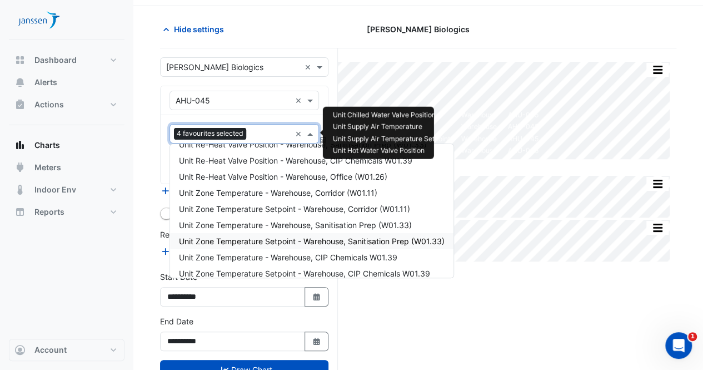
scroll to position [238, 0]
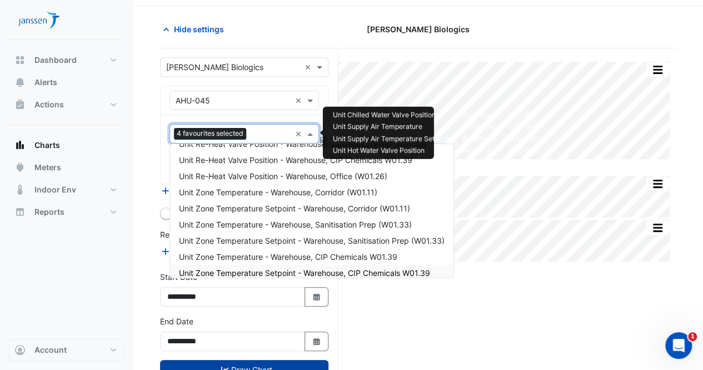
click at [262, 361] on button "Draw Chart" at bounding box center [244, 369] width 168 height 19
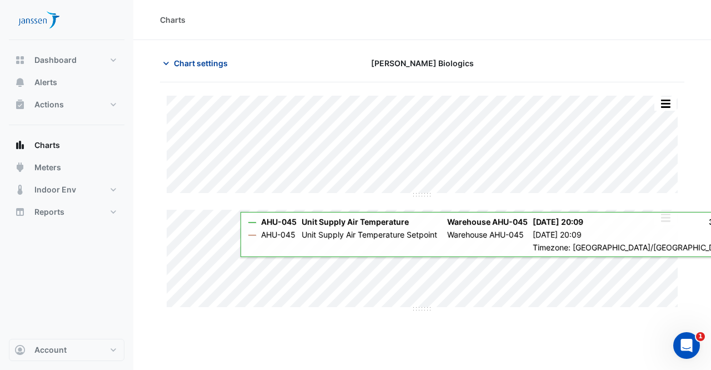
click at [175, 65] on span "Chart settings" at bounding box center [201, 63] width 54 height 12
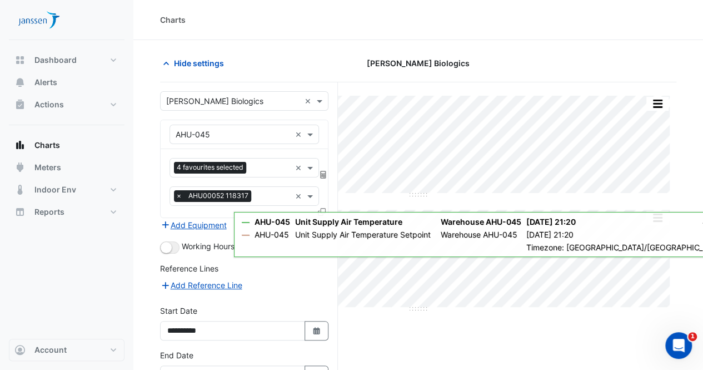
click at [293, 138] on div "× AHU-045 ×" at bounding box center [243, 133] width 149 height 19
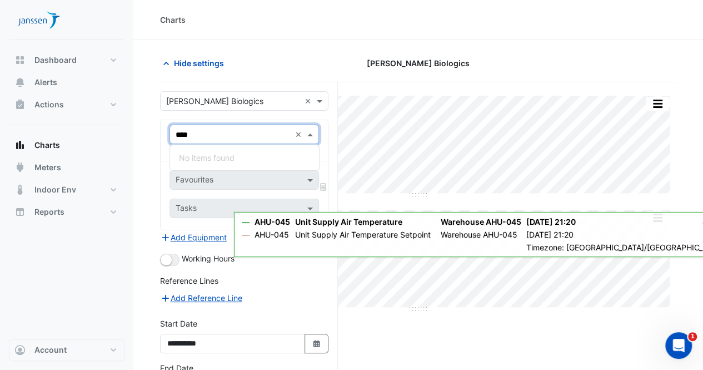
type input "***"
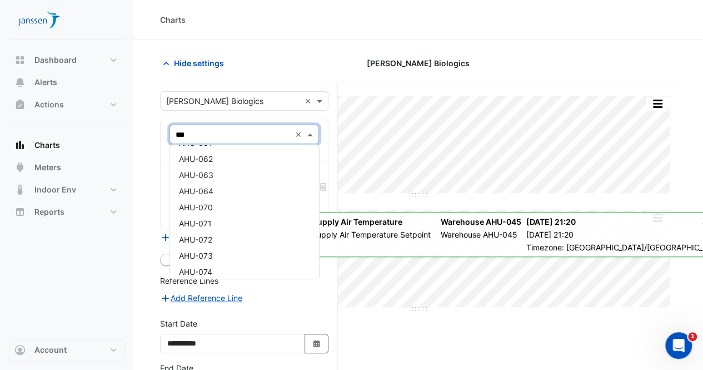
scroll to position [840, 0]
click at [213, 205] on div "AHU-070" at bounding box center [244, 204] width 149 height 16
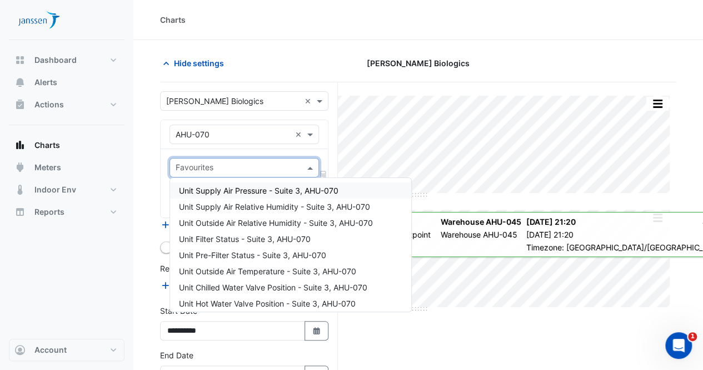
click at [309, 167] on span at bounding box center [312, 168] width 14 height 12
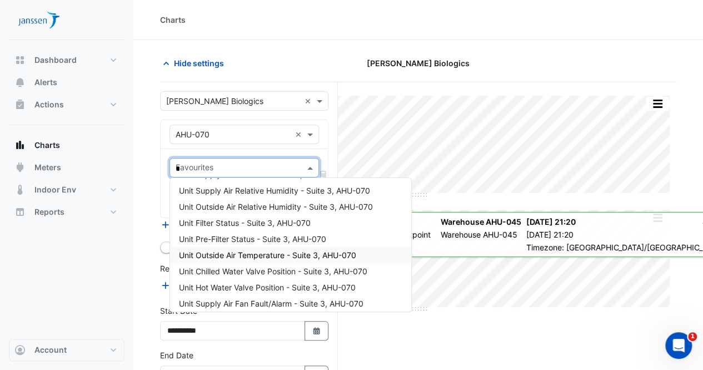
scroll to position [0, 0]
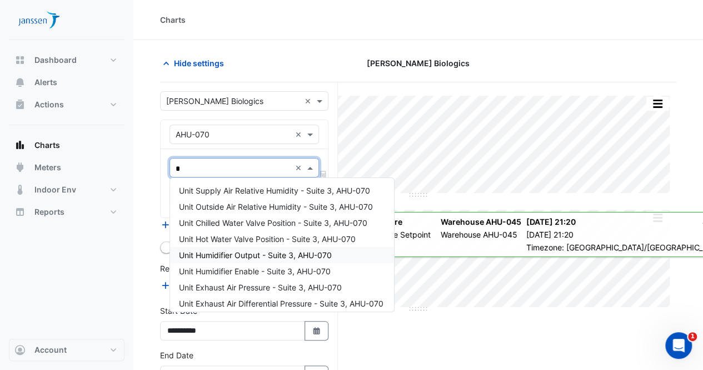
type input "**"
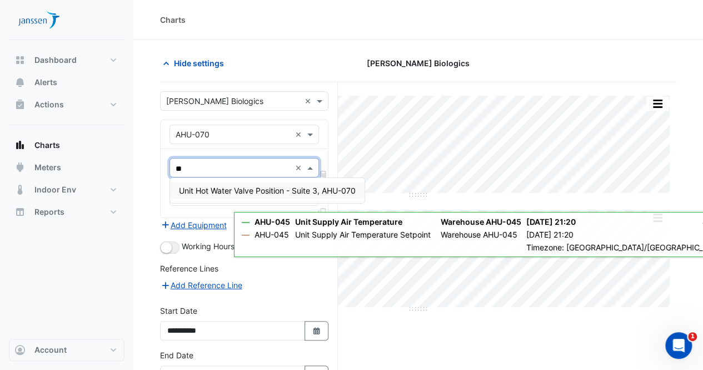
click at [226, 192] on span "Unit Hot Water Valve Position - Suite 3, AHU-070" at bounding box center [267, 190] width 177 height 9
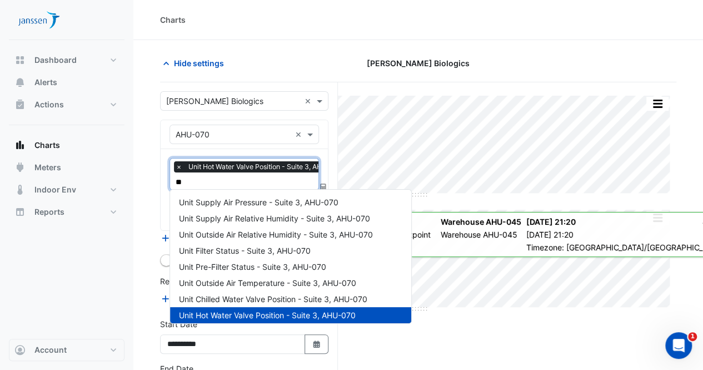
type input "*"
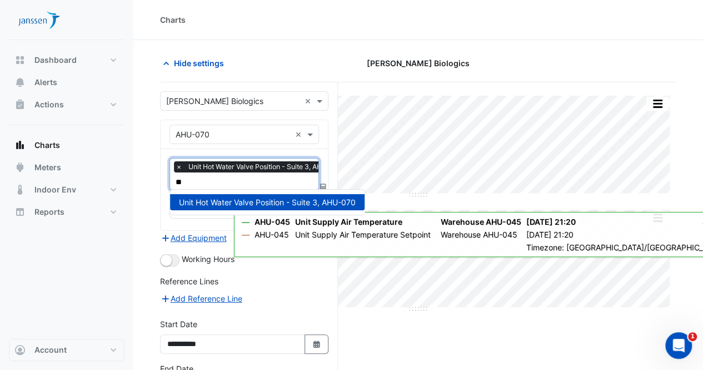
type input "*"
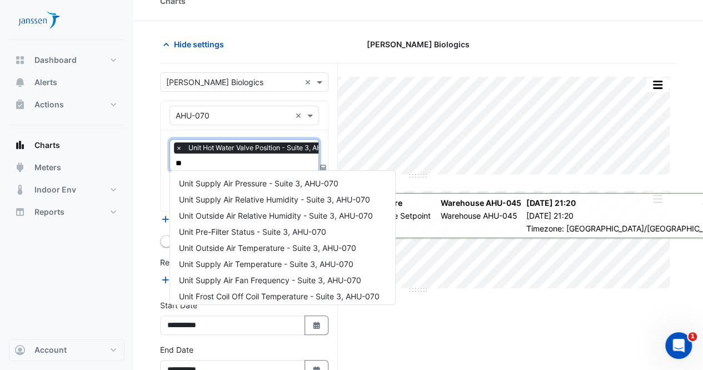
type input "*"
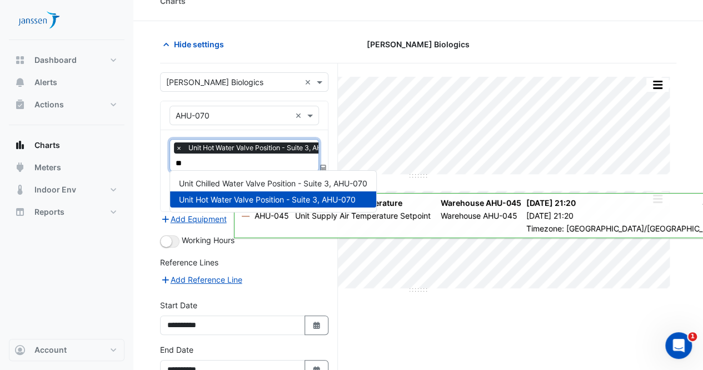
type input "*"
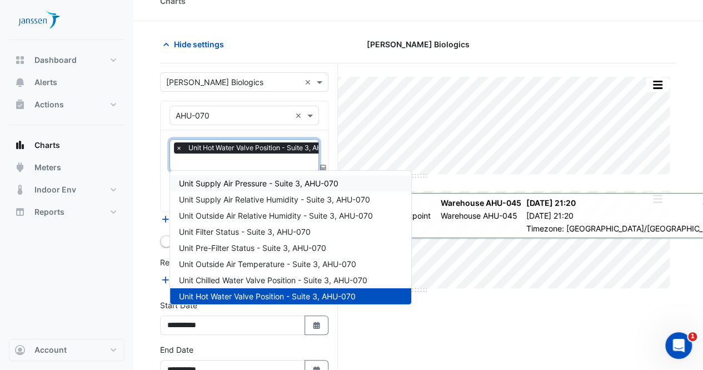
click at [134, 140] on section "Hide settings Janssen Biologics Split All Split None Print Save as JPEG Save as…" at bounding box center [418, 229] width 570 height 417
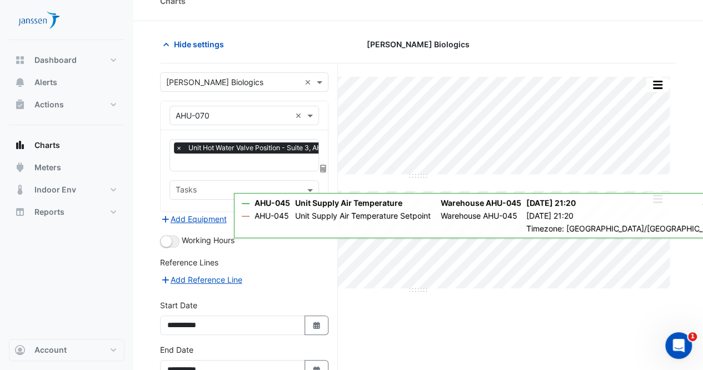
scroll to position [81, 0]
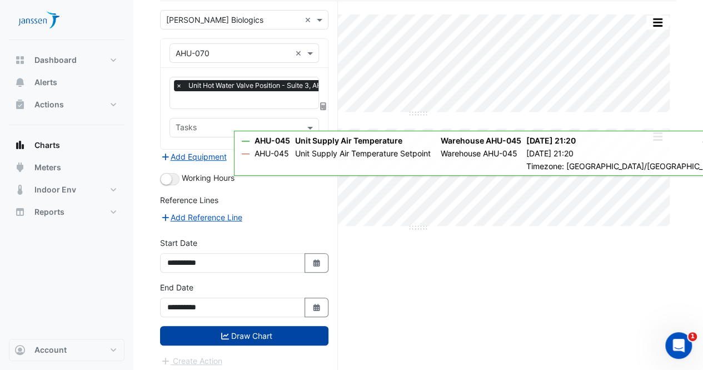
click at [239, 326] on button "Draw Chart" at bounding box center [244, 335] width 168 height 19
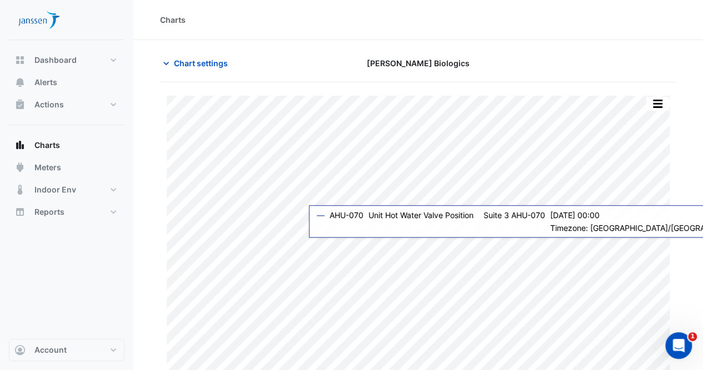
scroll to position [30, 0]
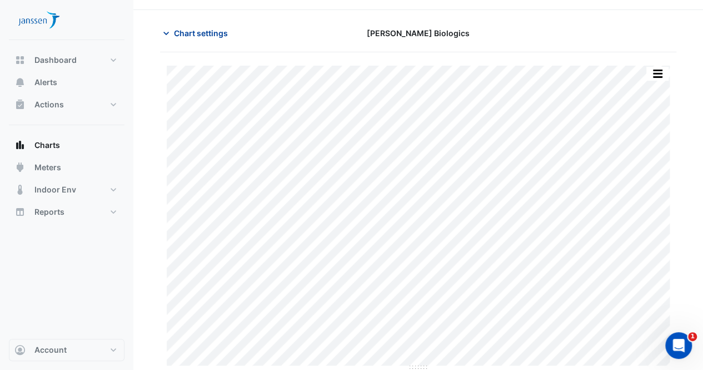
click at [201, 36] on span "Chart settings" at bounding box center [201, 33] width 54 height 12
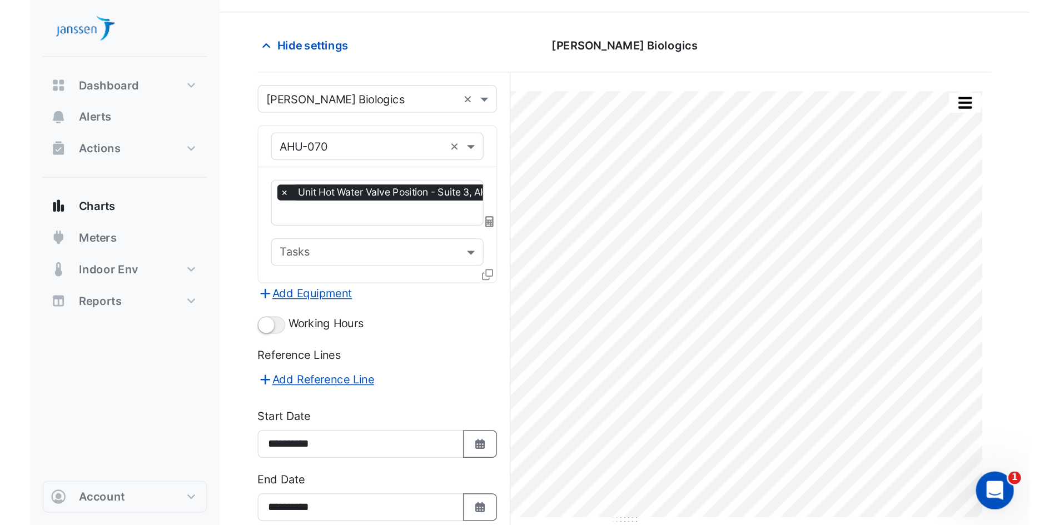
scroll to position [0, 0]
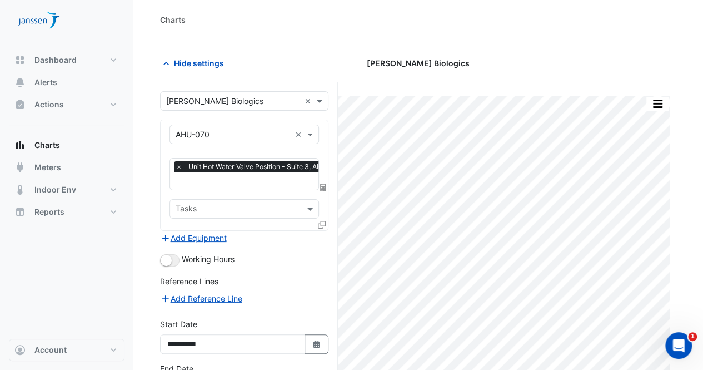
click at [321, 221] on icon at bounding box center [322, 225] width 8 height 8
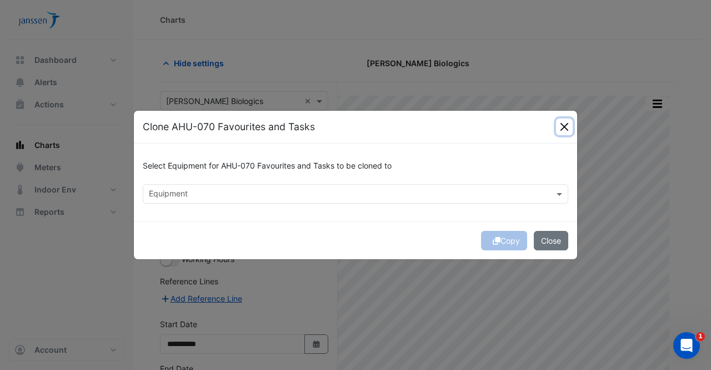
click at [566, 128] on button "Close" at bounding box center [564, 126] width 17 height 17
